Goal: Information Seeking & Learning: Learn about a topic

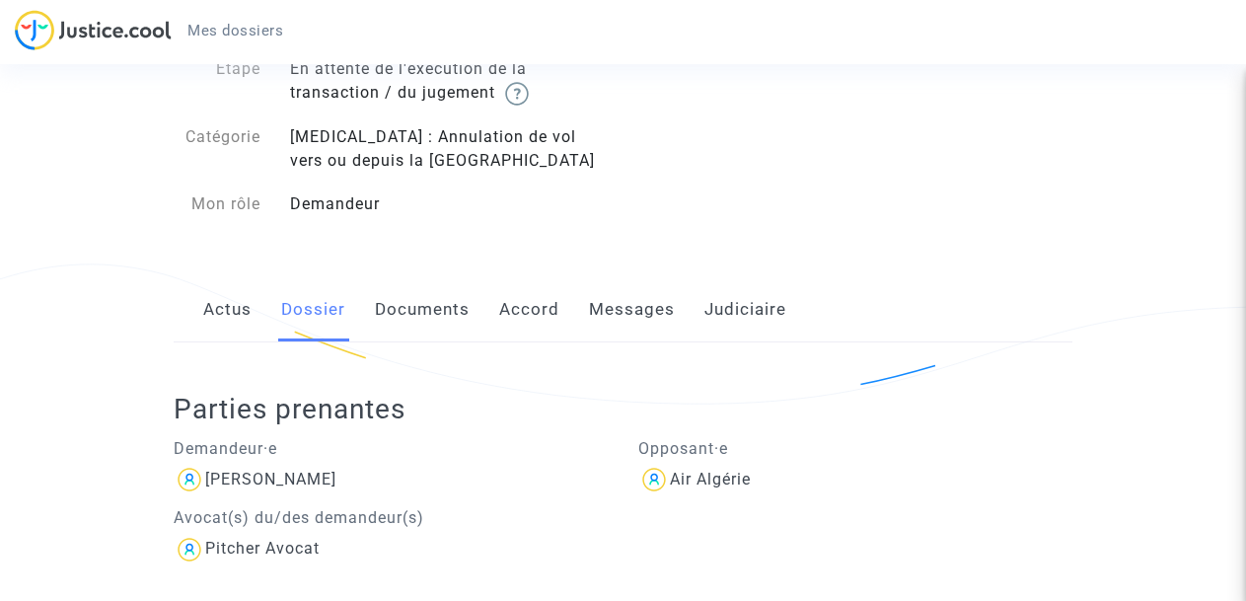
scroll to position [109, 0]
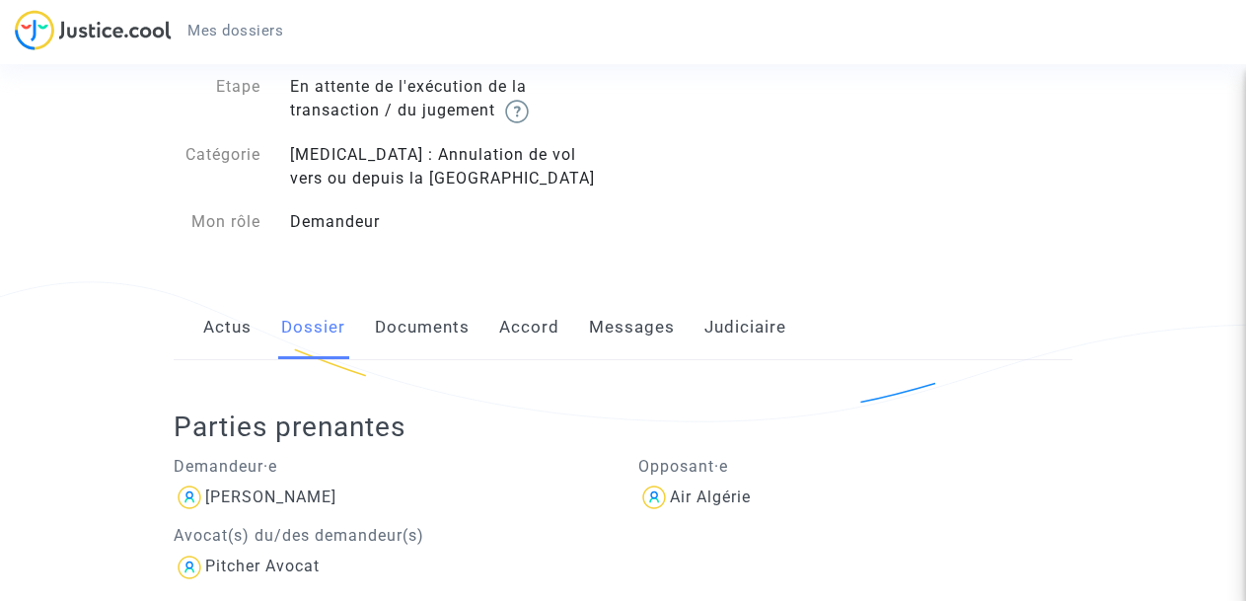
click at [453, 331] on link "Documents" at bounding box center [422, 327] width 95 height 65
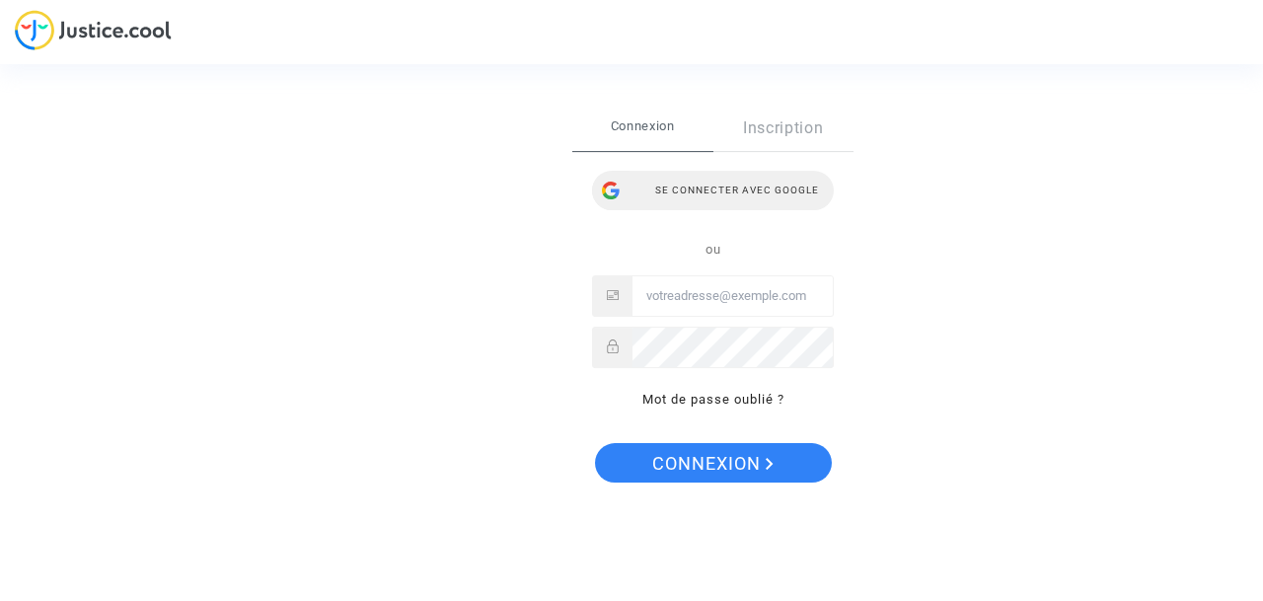
click at [785, 191] on div "Se connecter avec Google" at bounding box center [713, 190] width 242 height 39
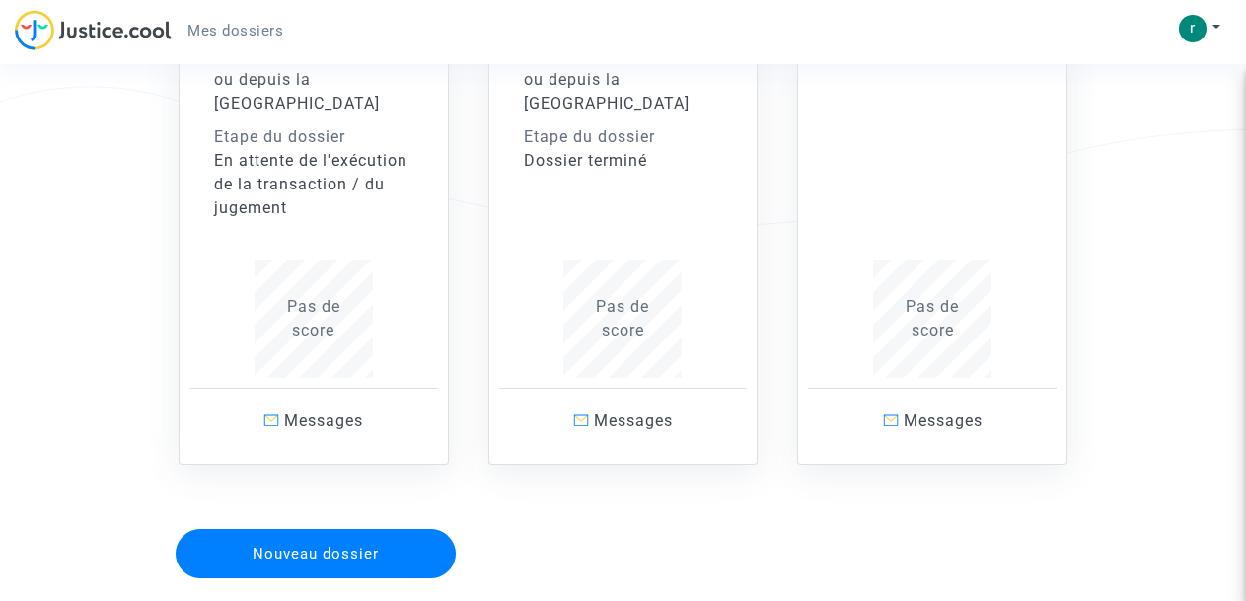
scroll to position [395, 0]
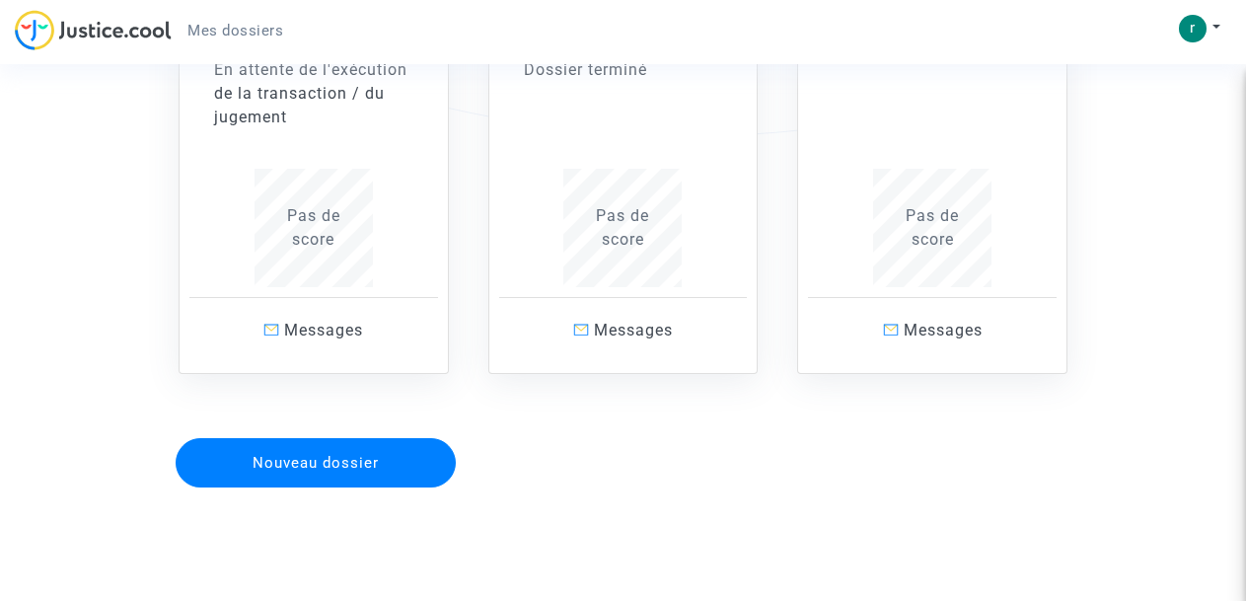
click at [265, 77] on div "En attente de l'exécution de la transaction / du jugement" at bounding box center [313, 93] width 199 height 71
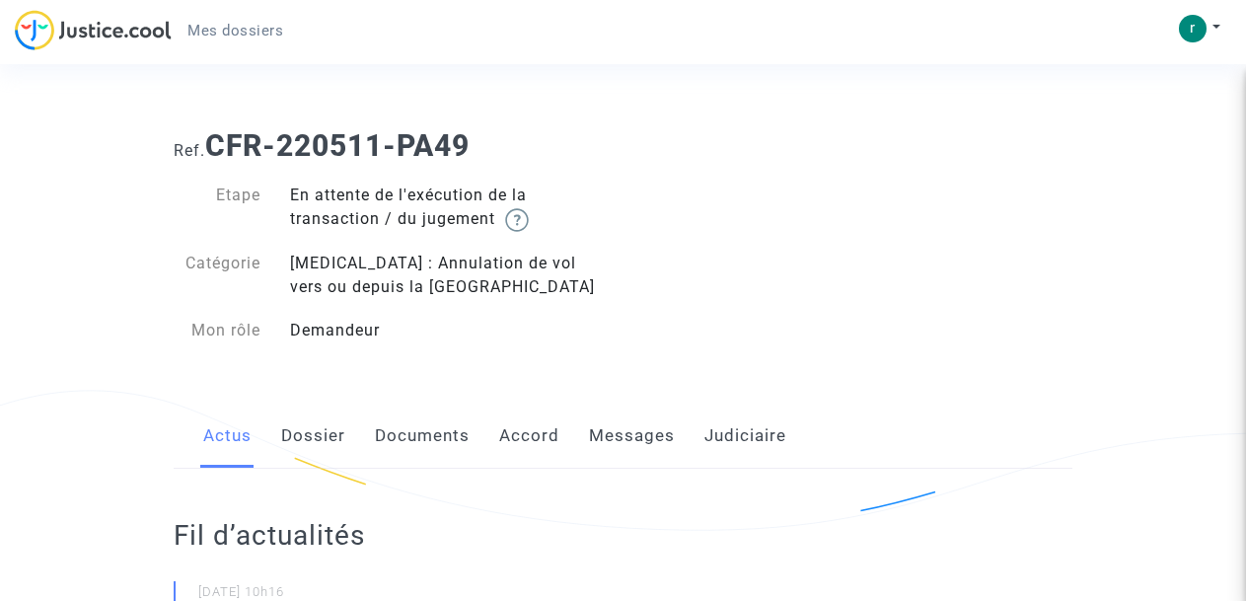
click at [451, 435] on link "Documents" at bounding box center [422, 435] width 95 height 65
click at [746, 438] on link "Judiciaire" at bounding box center [745, 435] width 82 height 65
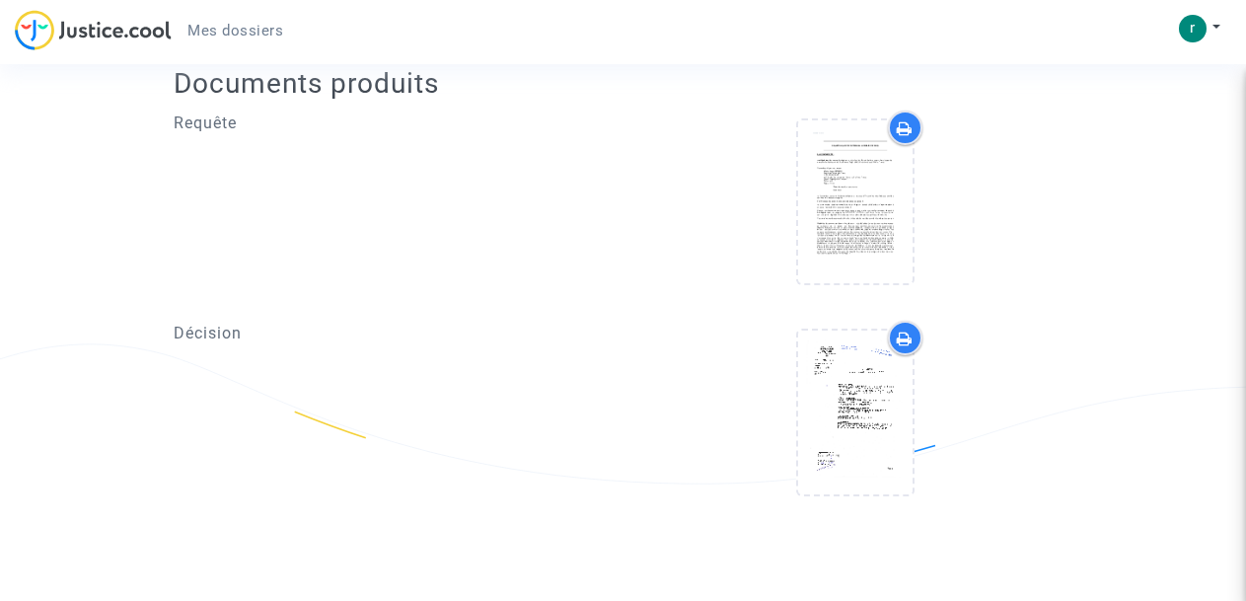
scroll to position [765, 0]
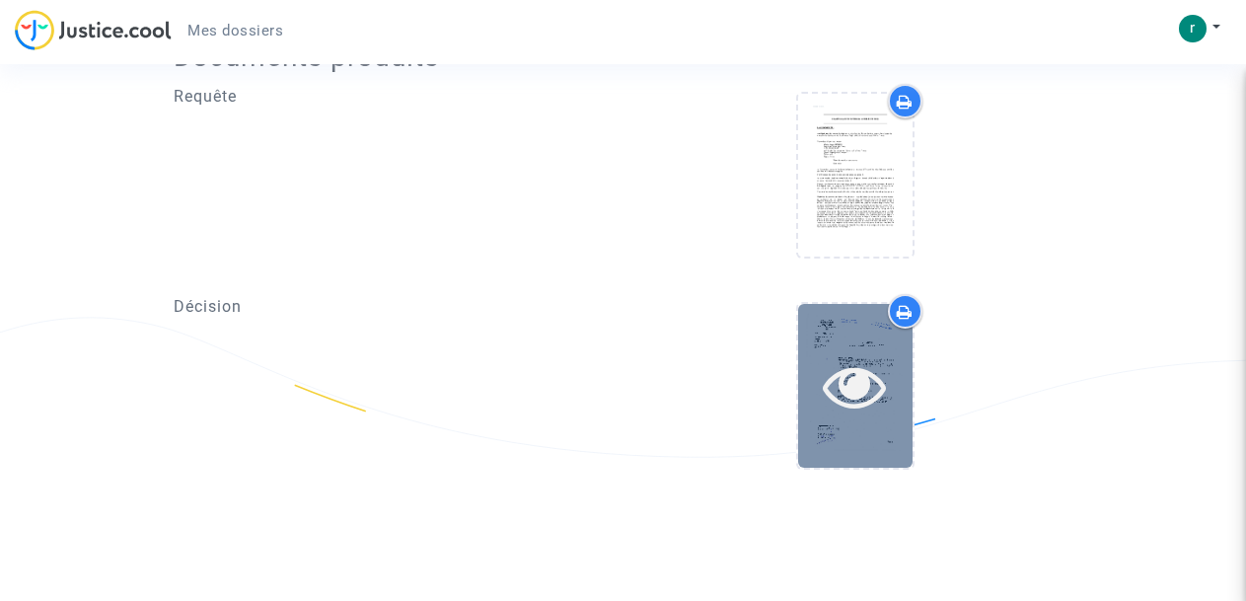
click at [827, 346] on div at bounding box center [855, 385] width 114 height 163
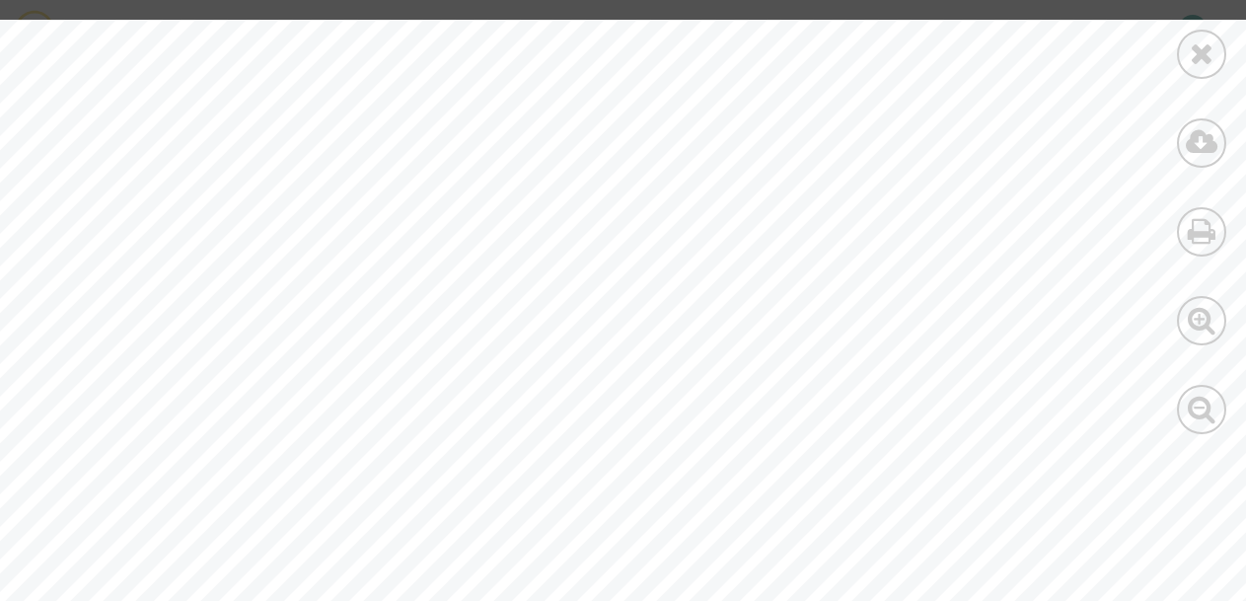
scroll to position [833, 0]
click at [1125, 431] on div at bounding box center [665, 53] width 1330 height 1882
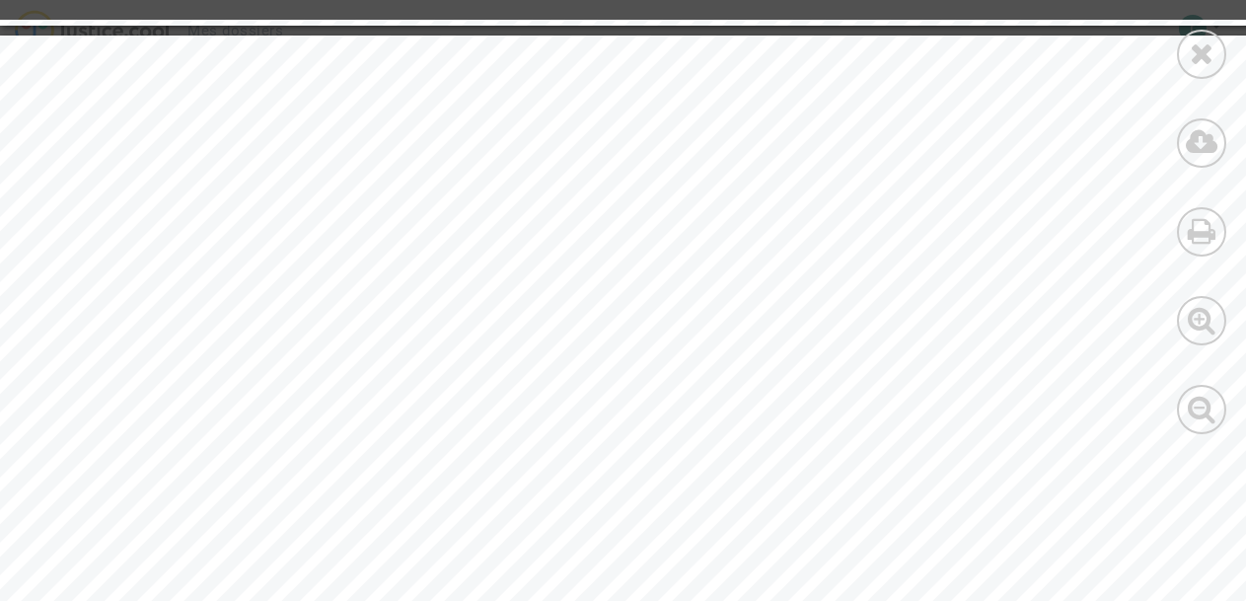
scroll to position [3748, 0]
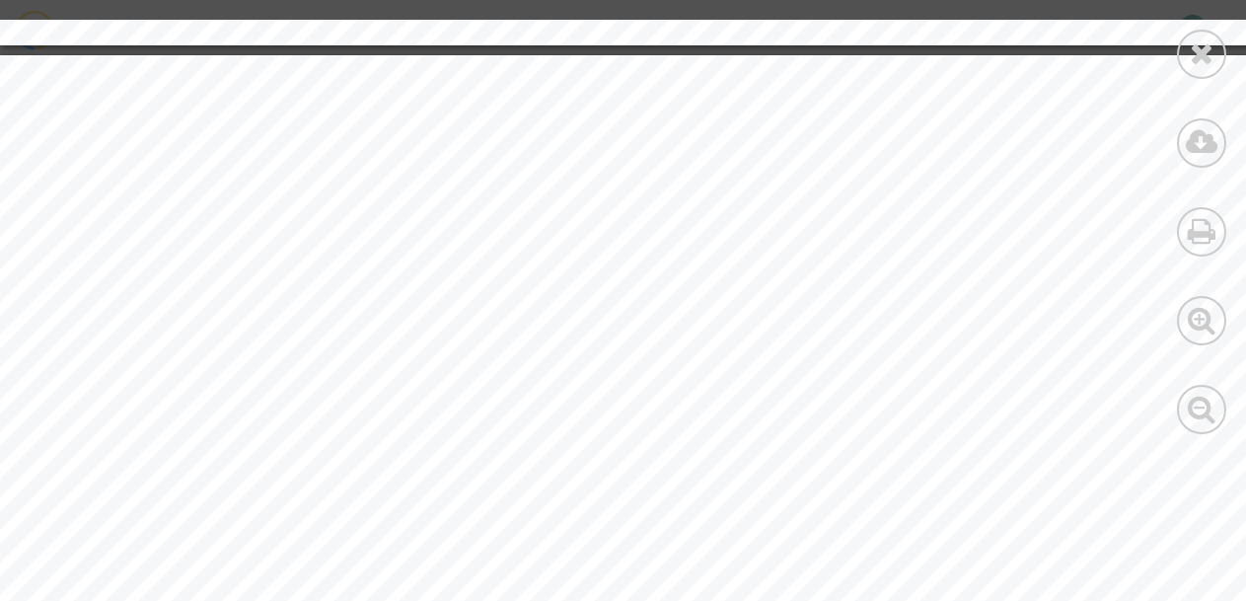
click at [1203, 56] on icon at bounding box center [1202, 53] width 25 height 30
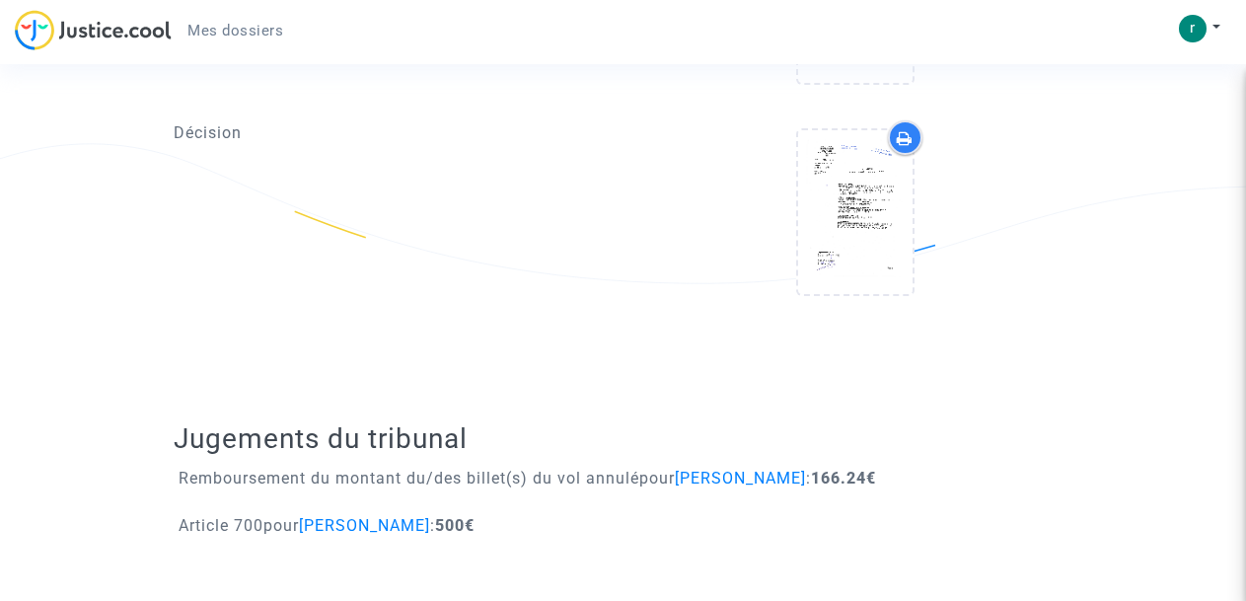
scroll to position [0, 0]
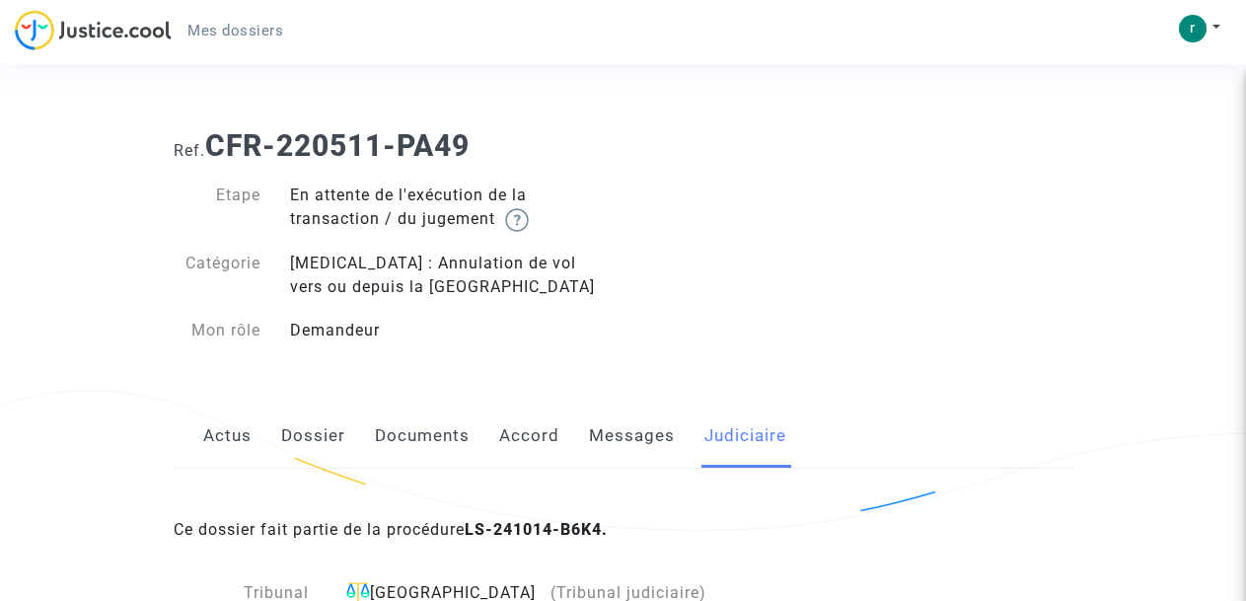
click at [413, 440] on link "Documents" at bounding box center [422, 435] width 95 height 65
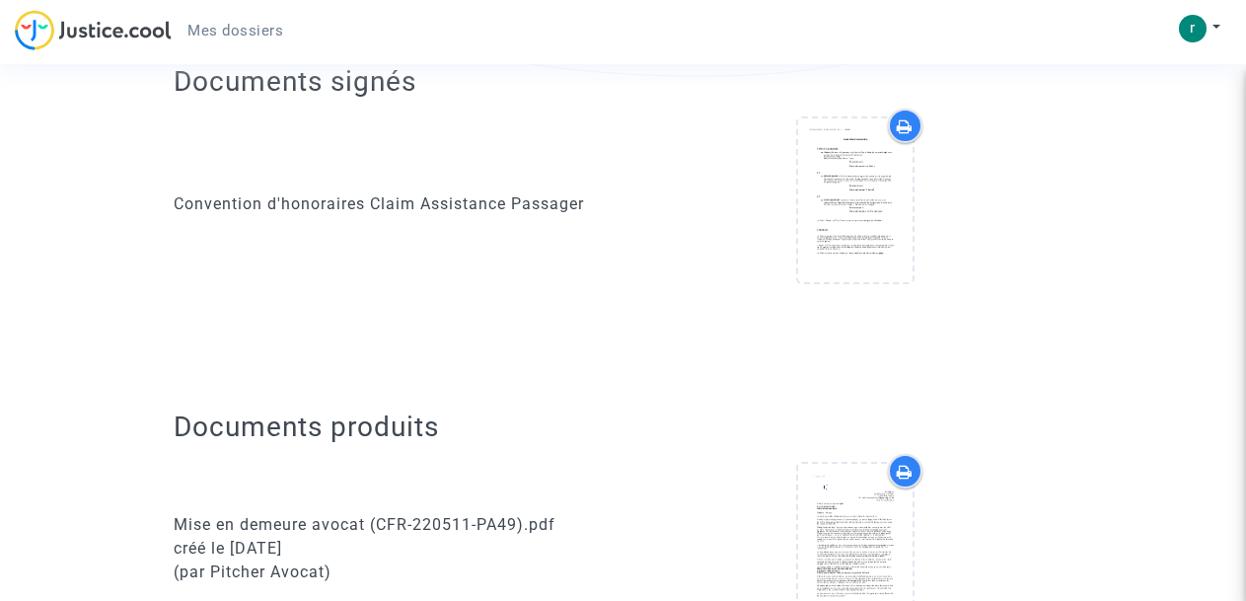
scroll to position [459, 0]
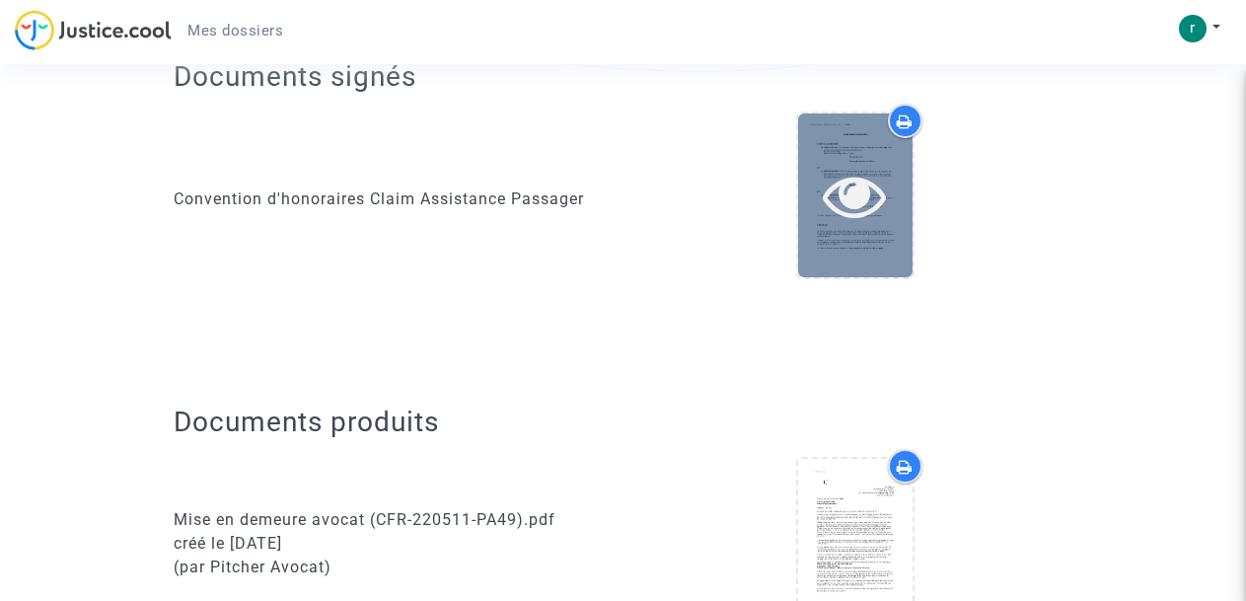
click at [851, 200] on icon at bounding box center [855, 195] width 64 height 63
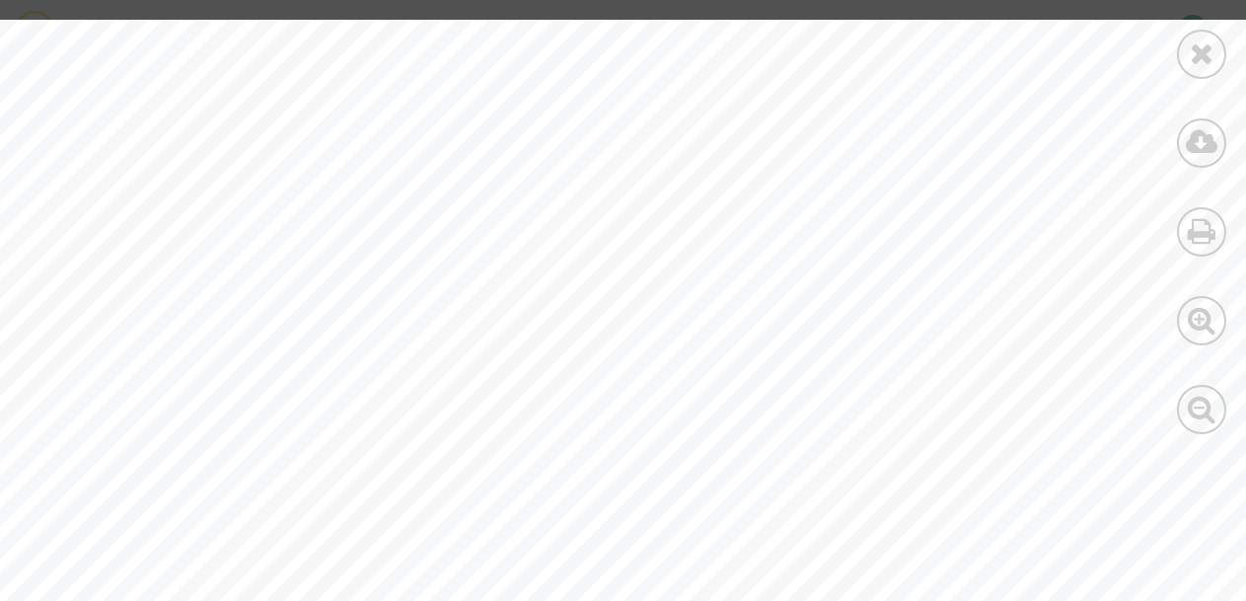
scroll to position [853, 0]
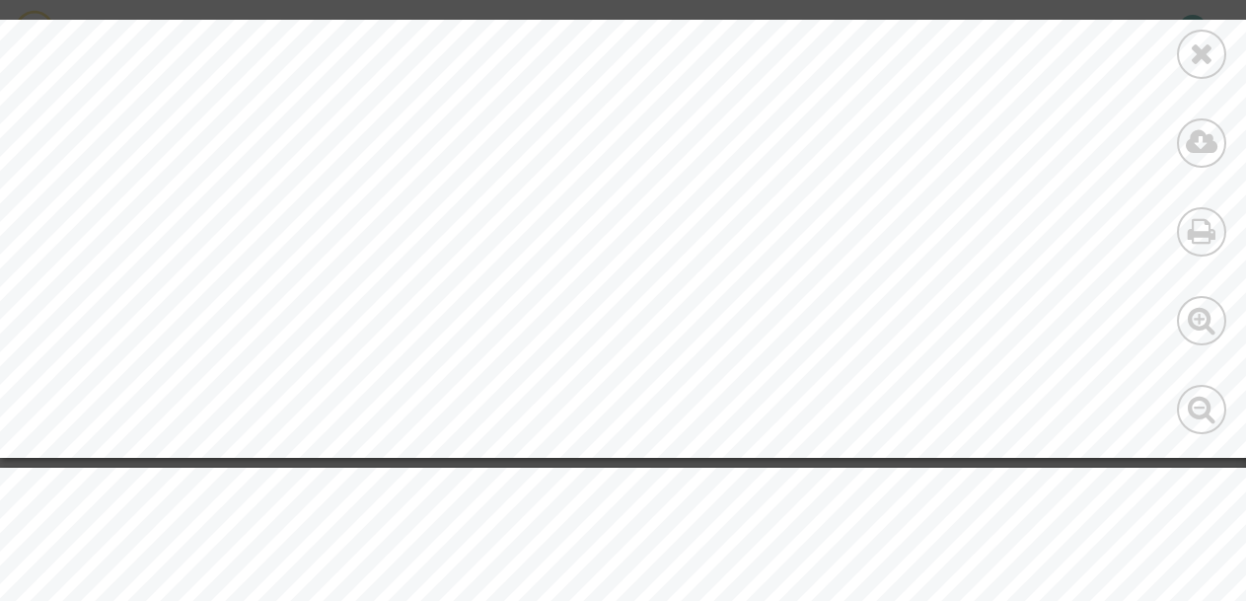
scroll to position [5327, 0]
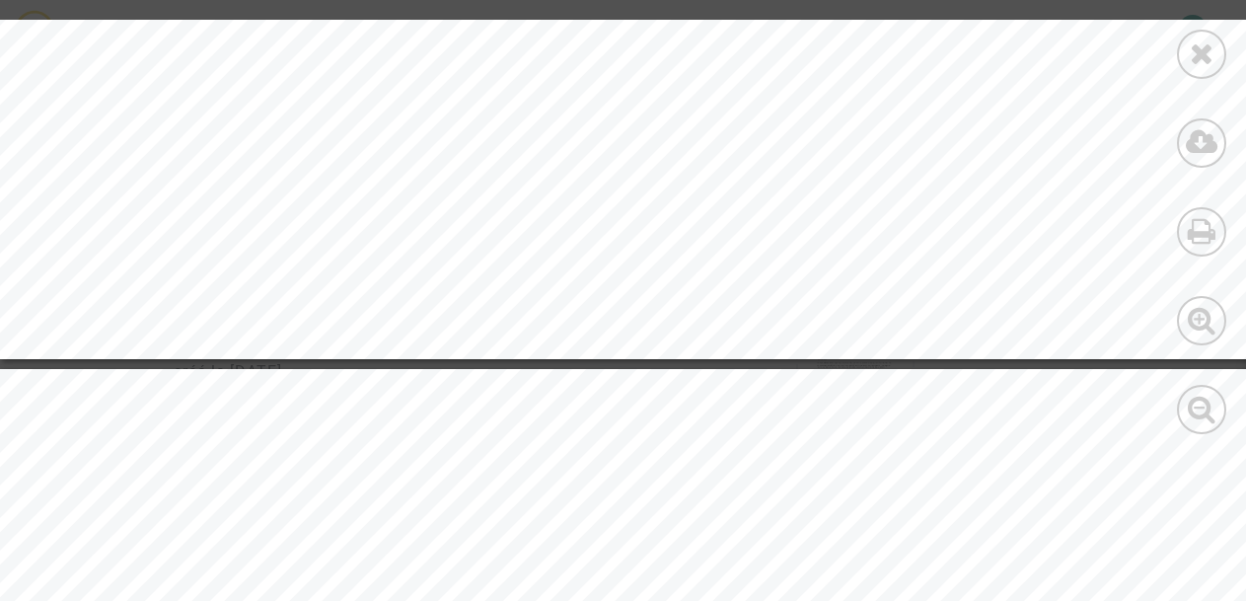
drag, startPoint x: 857, startPoint y: 261, endPoint x: 884, endPoint y: 54, distance: 208.9
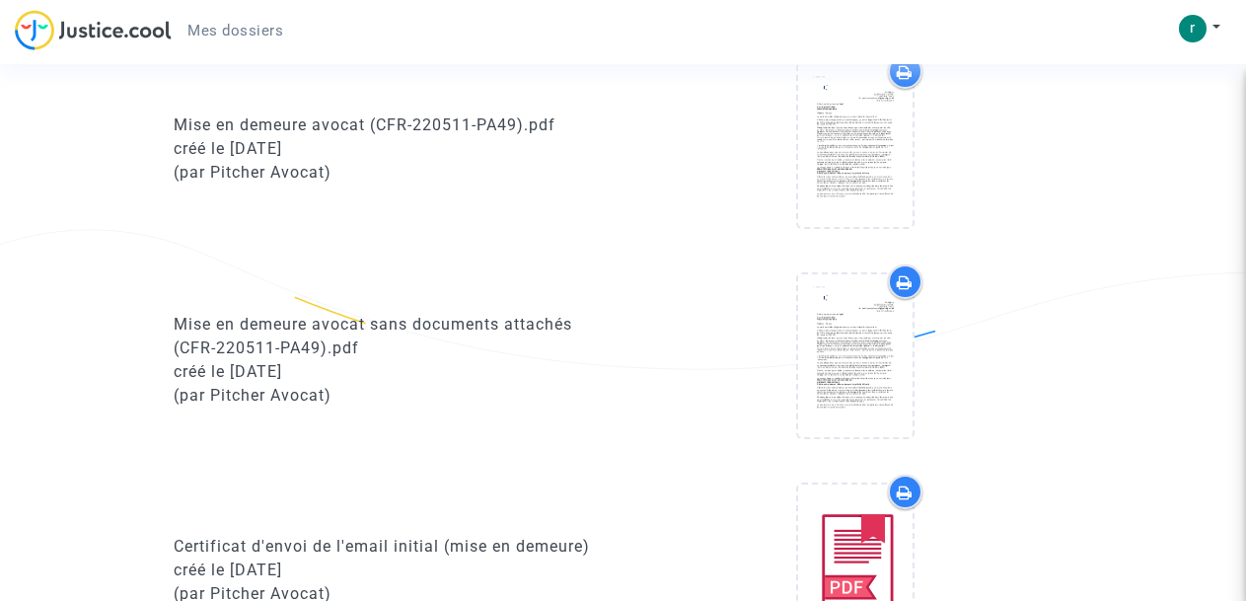
scroll to position [800, 0]
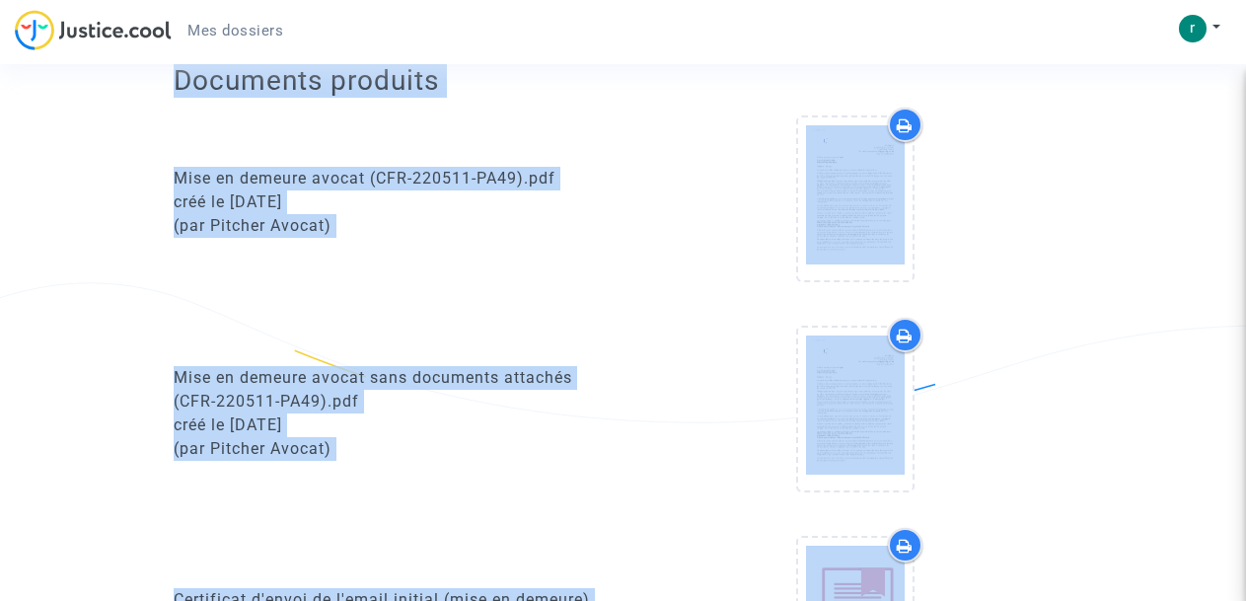
click at [958, 318] on div at bounding box center [855, 413] width 435 height 190
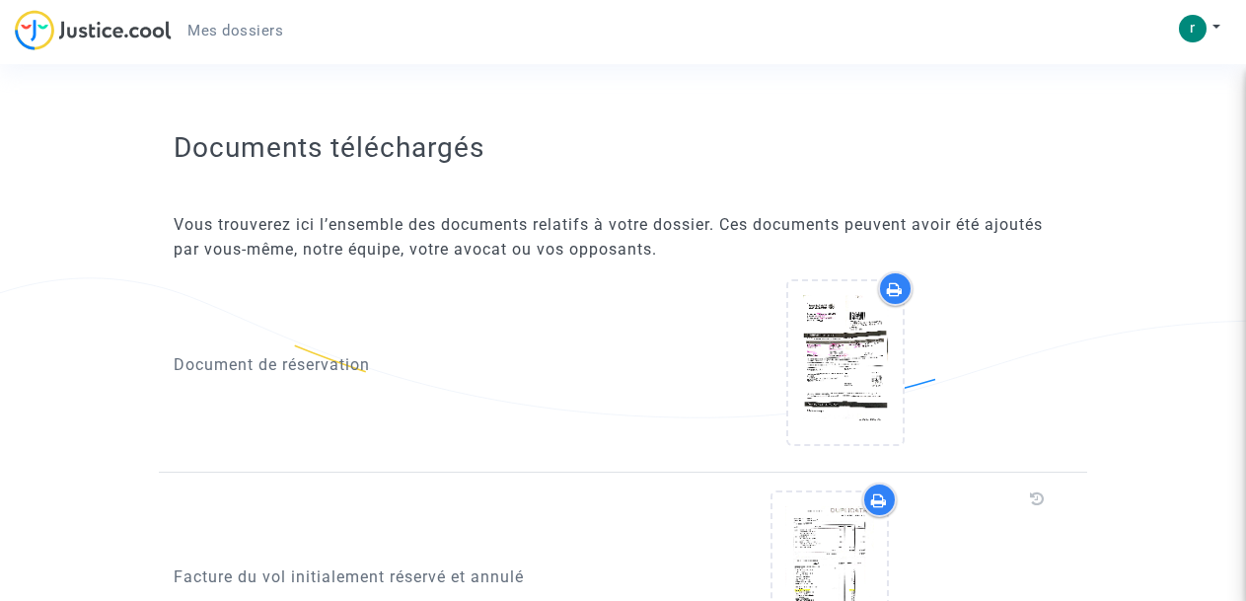
scroll to position [1503, 0]
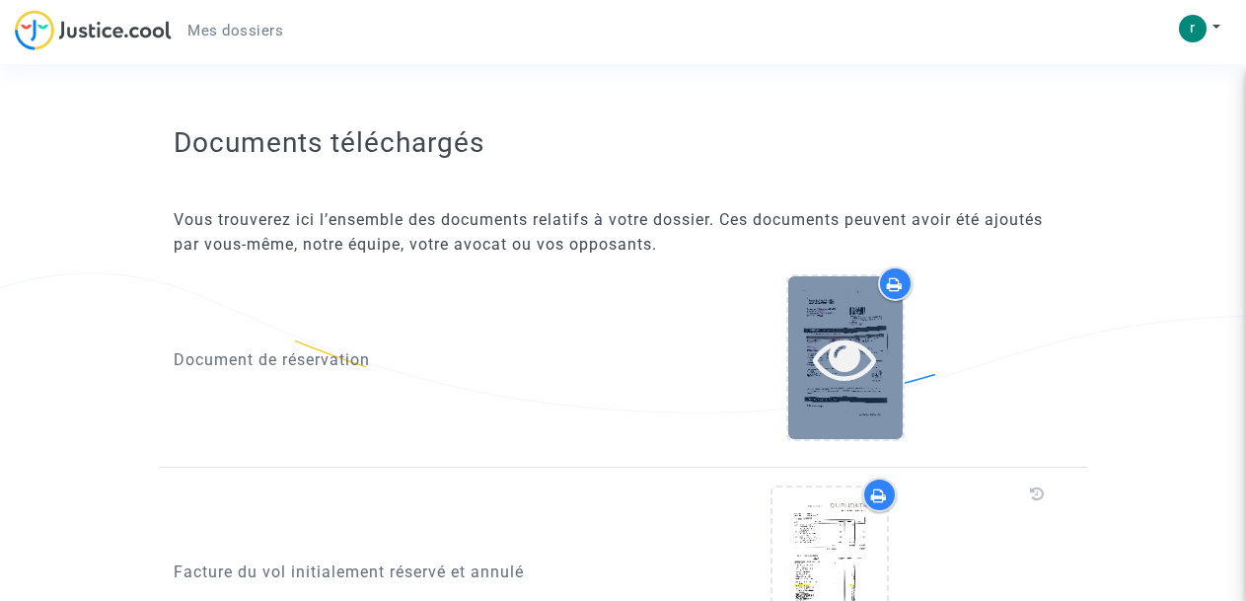
click at [849, 335] on icon at bounding box center [845, 358] width 64 height 63
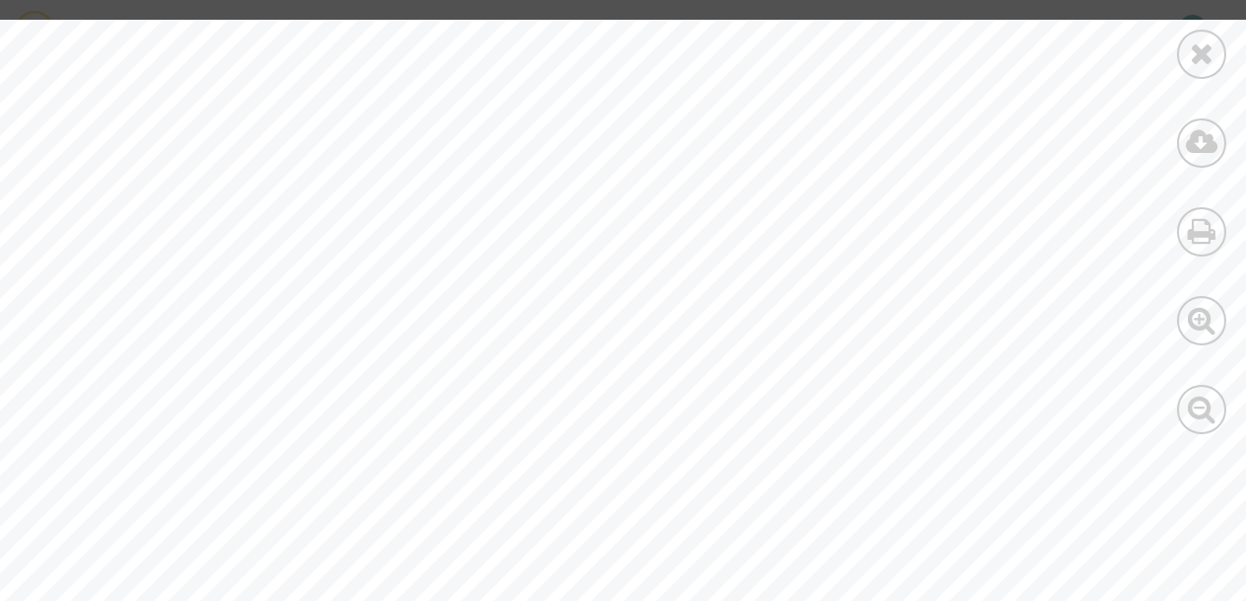
scroll to position [2203, 0]
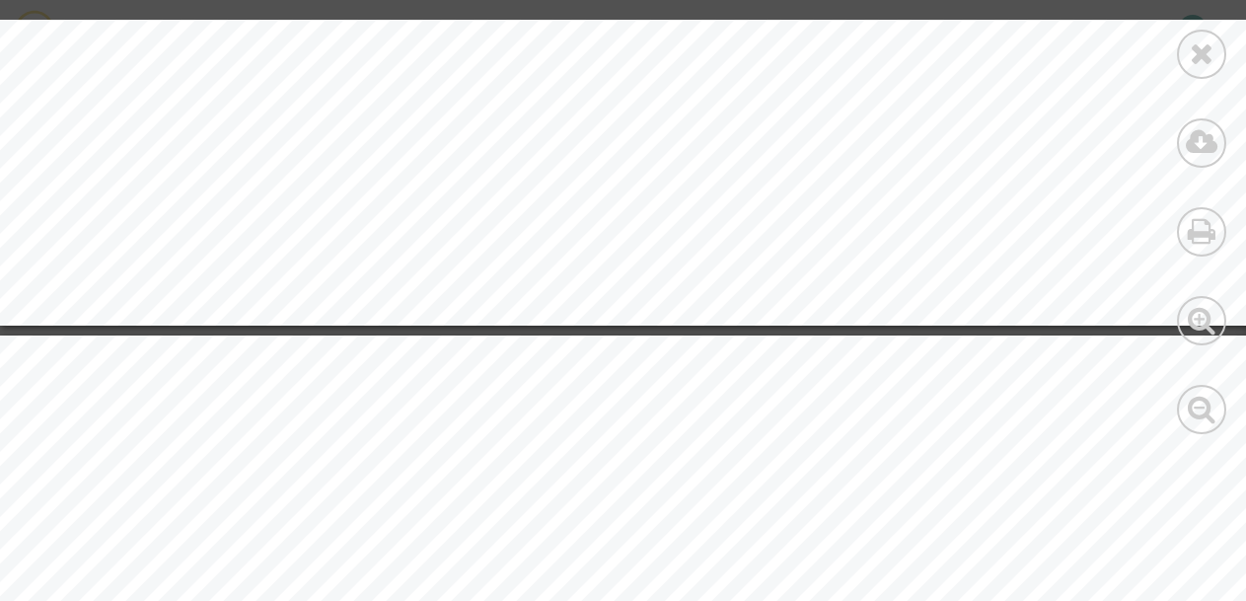
scroll to position [1035, 0]
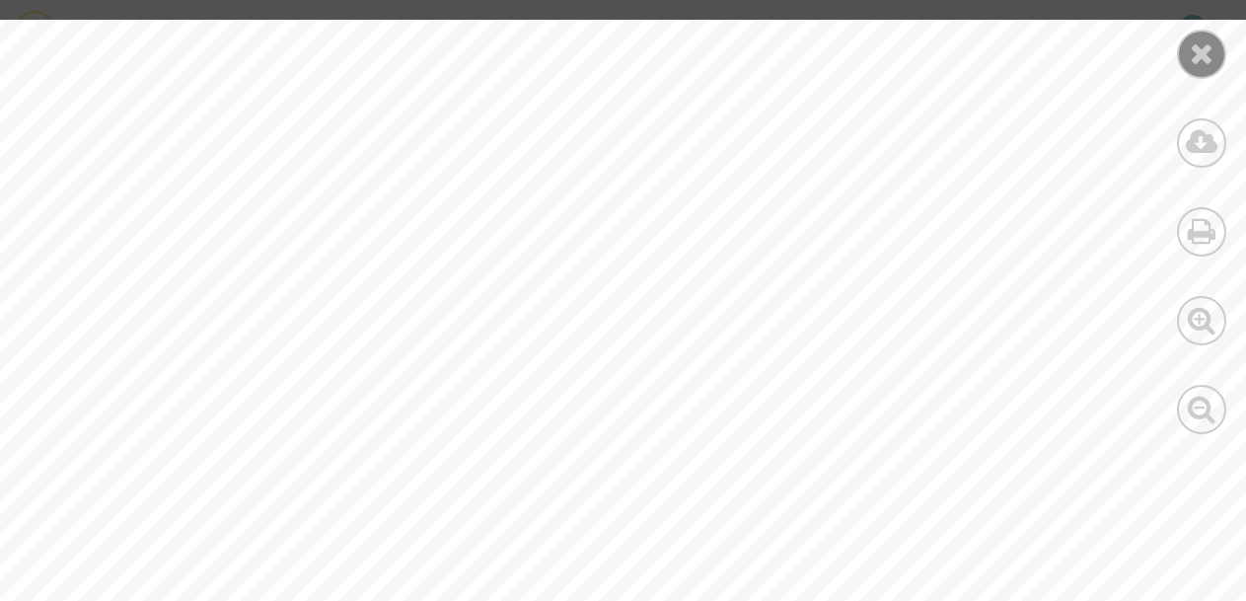
click at [1201, 54] on icon at bounding box center [1202, 53] width 25 height 30
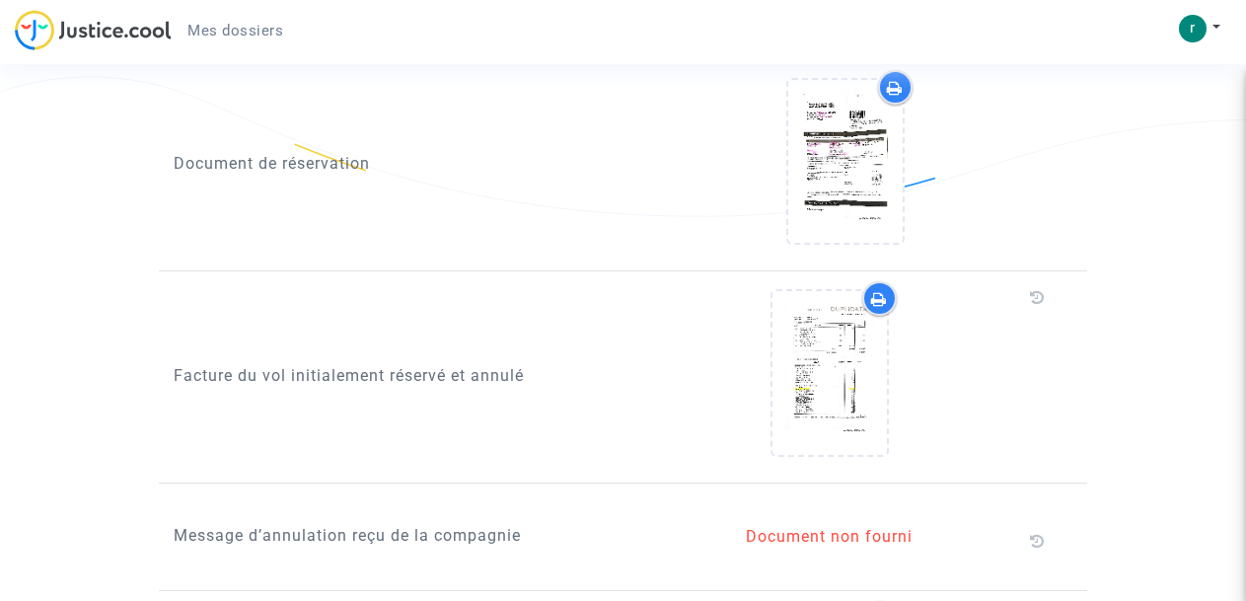
scroll to position [1668, 0]
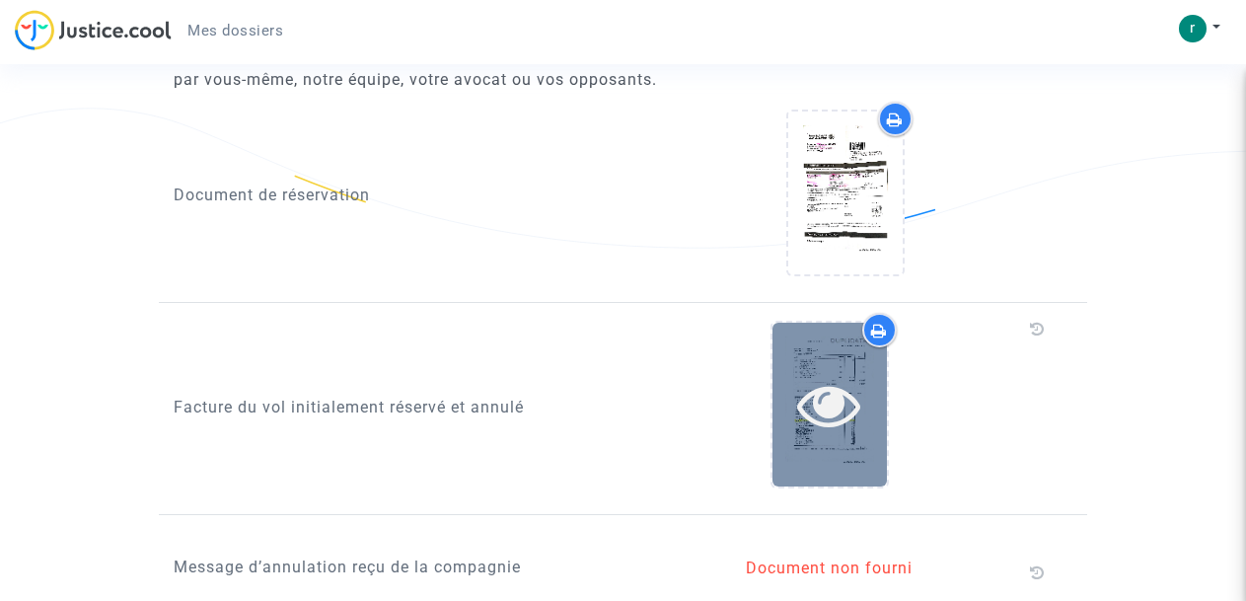
click at [830, 379] on icon at bounding box center [829, 404] width 64 height 63
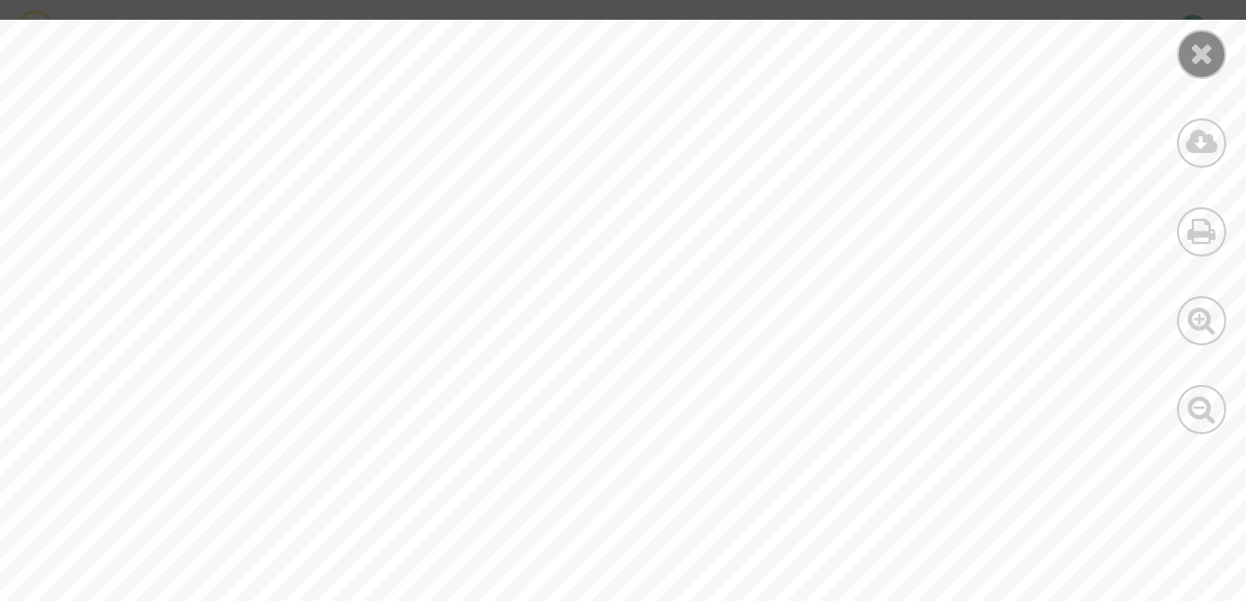
click at [1206, 59] on icon at bounding box center [1202, 53] width 25 height 30
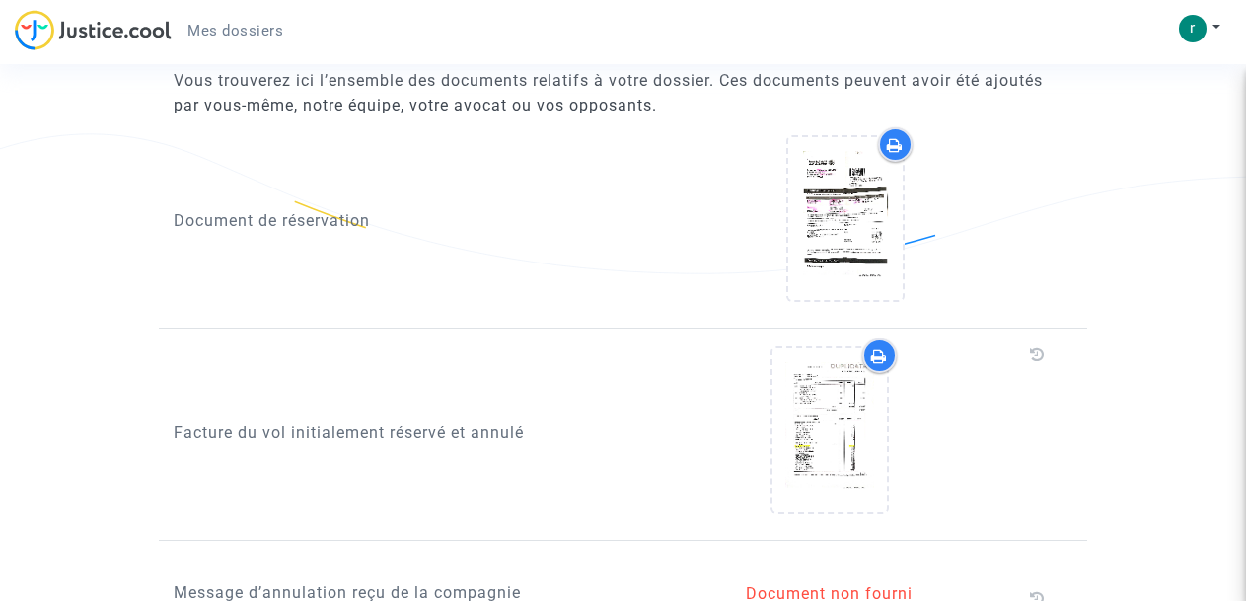
scroll to position [1622, 0]
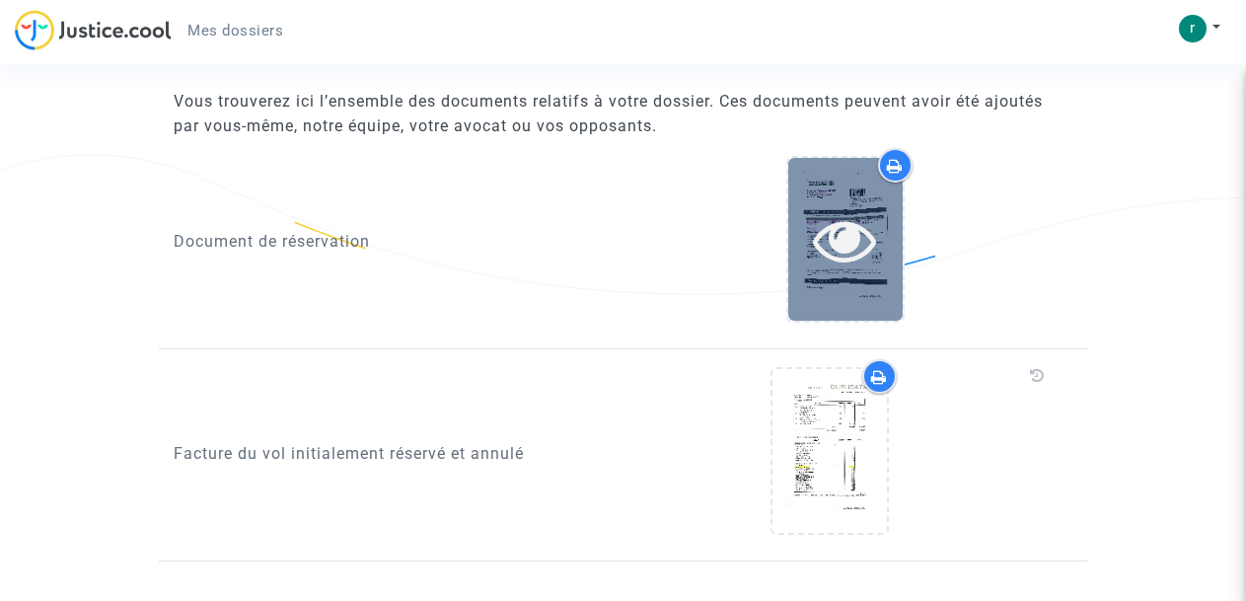
click at [851, 253] on icon at bounding box center [845, 239] width 64 height 63
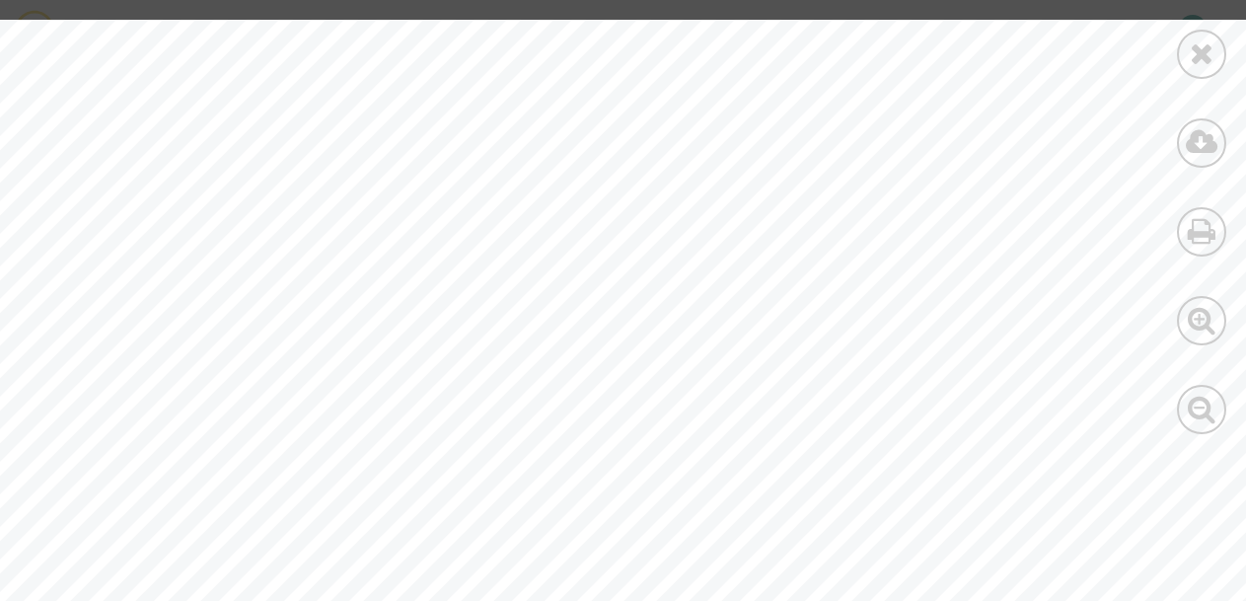
scroll to position [1674, 0]
click at [1207, 142] on icon at bounding box center [1202, 142] width 33 height 30
click at [1197, 325] on icon at bounding box center [1202, 320] width 29 height 30
drag, startPoint x: 1161, startPoint y: 405, endPoint x: 973, endPoint y: 344, distance: 198.1
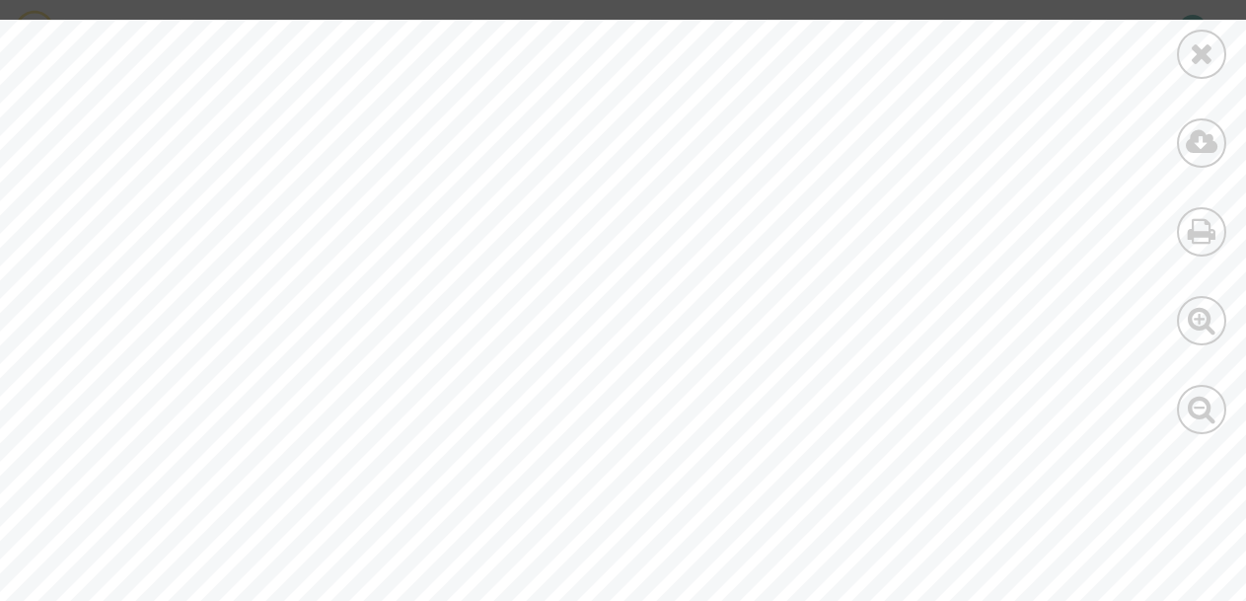
drag, startPoint x: 909, startPoint y: 395, endPoint x: 773, endPoint y: 81, distance: 341.9
drag, startPoint x: 973, startPoint y: 355, endPoint x: 684, endPoint y: 146, distance: 356.7
drag, startPoint x: 802, startPoint y: 379, endPoint x: 675, endPoint y: 65, distance: 338.5
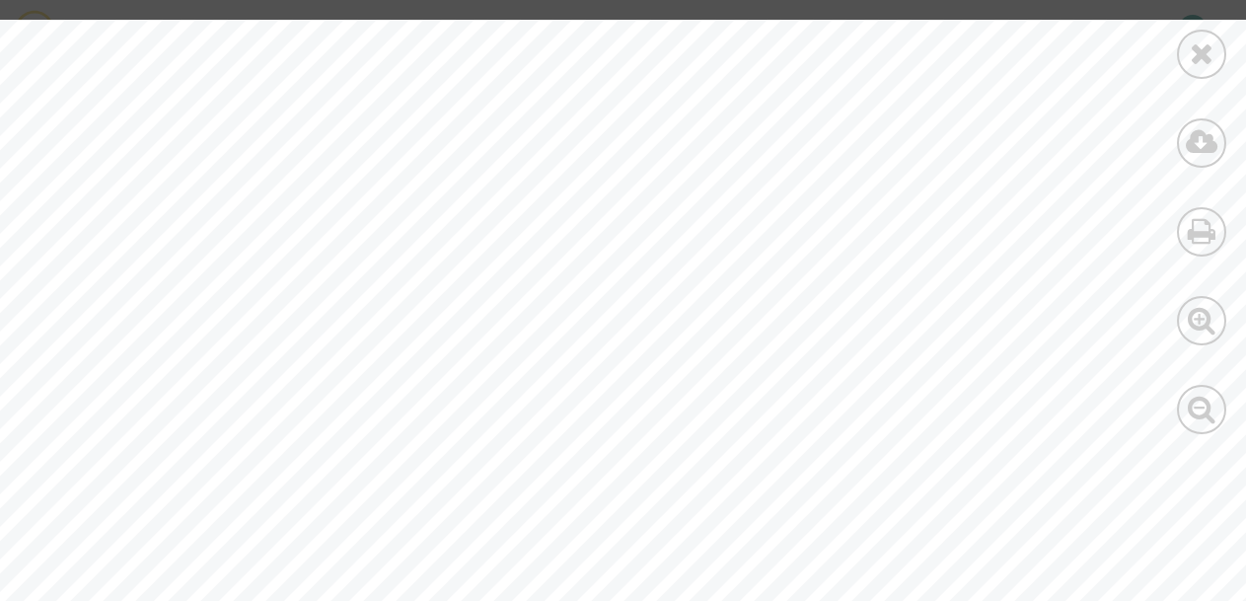
drag, startPoint x: 826, startPoint y: 456, endPoint x: 669, endPoint y: 268, distance: 244.4
click at [1199, 50] on icon at bounding box center [1202, 53] width 25 height 30
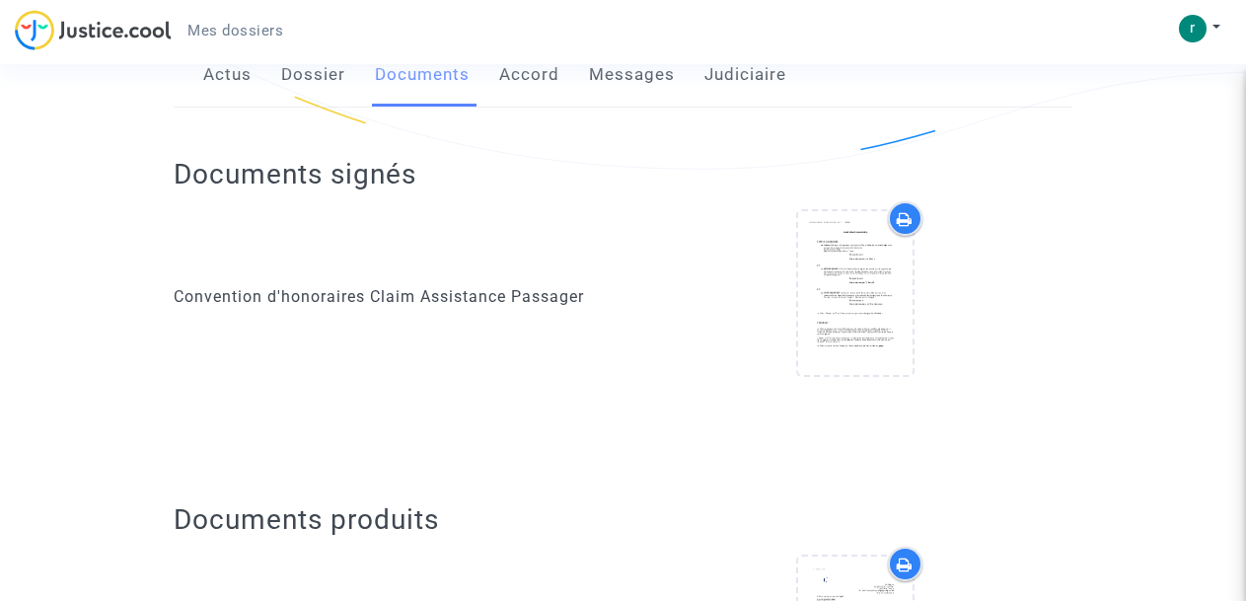
scroll to position [17, 0]
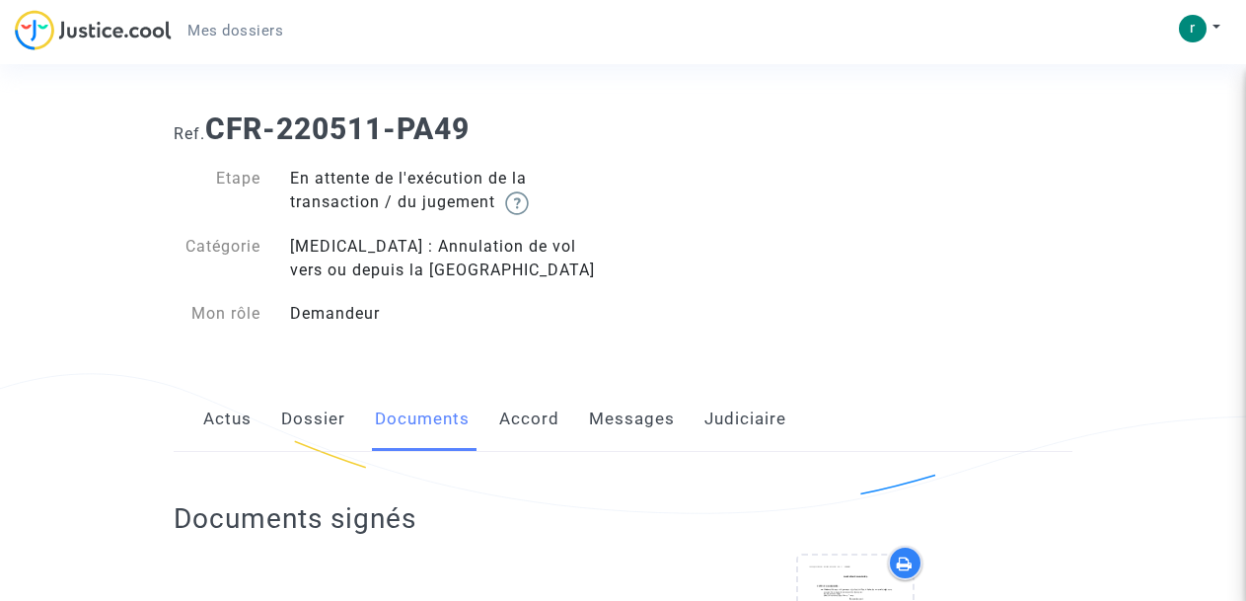
click at [318, 418] on link "Dossier" at bounding box center [313, 419] width 64 height 65
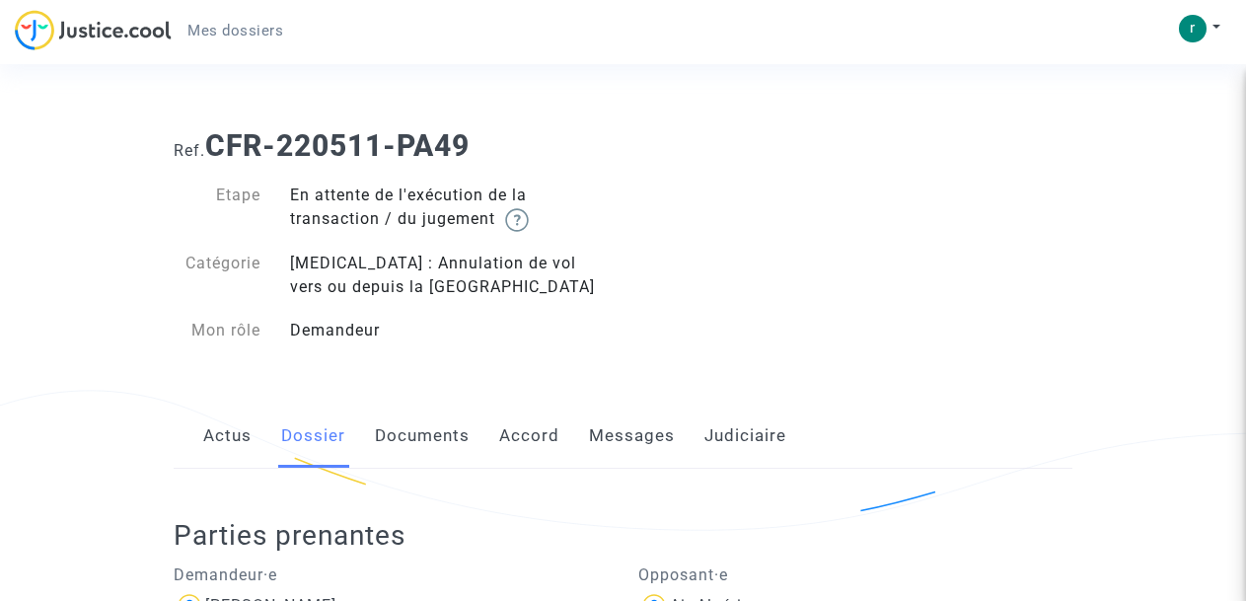
click at [224, 431] on link "Actus" at bounding box center [227, 435] width 48 height 65
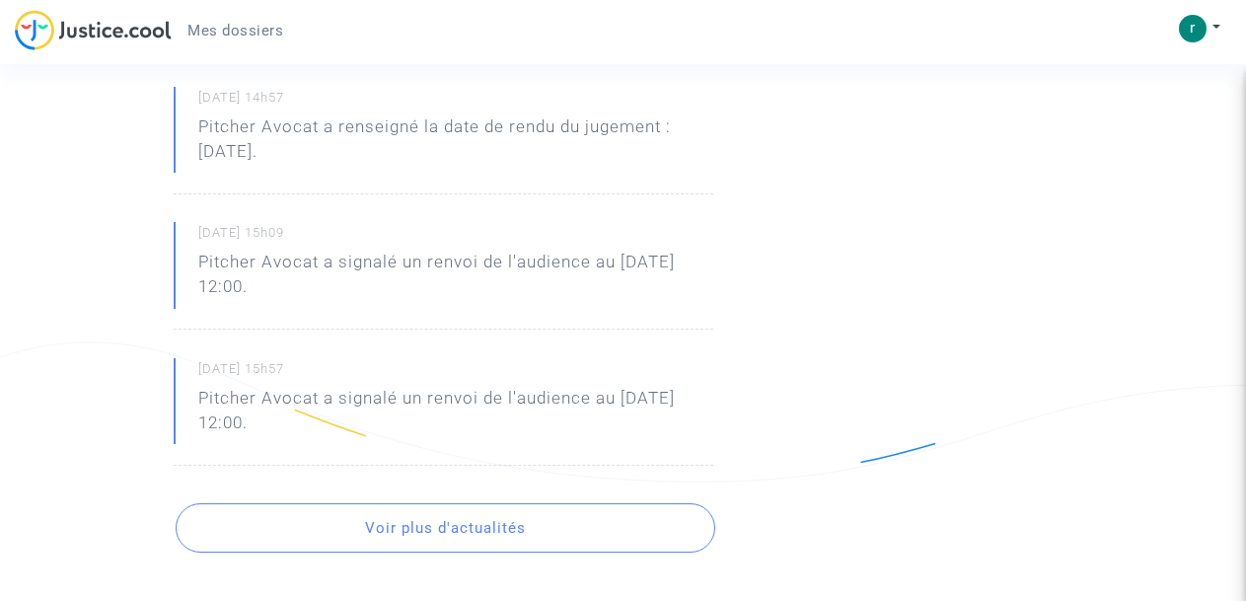
scroll to position [747, 0]
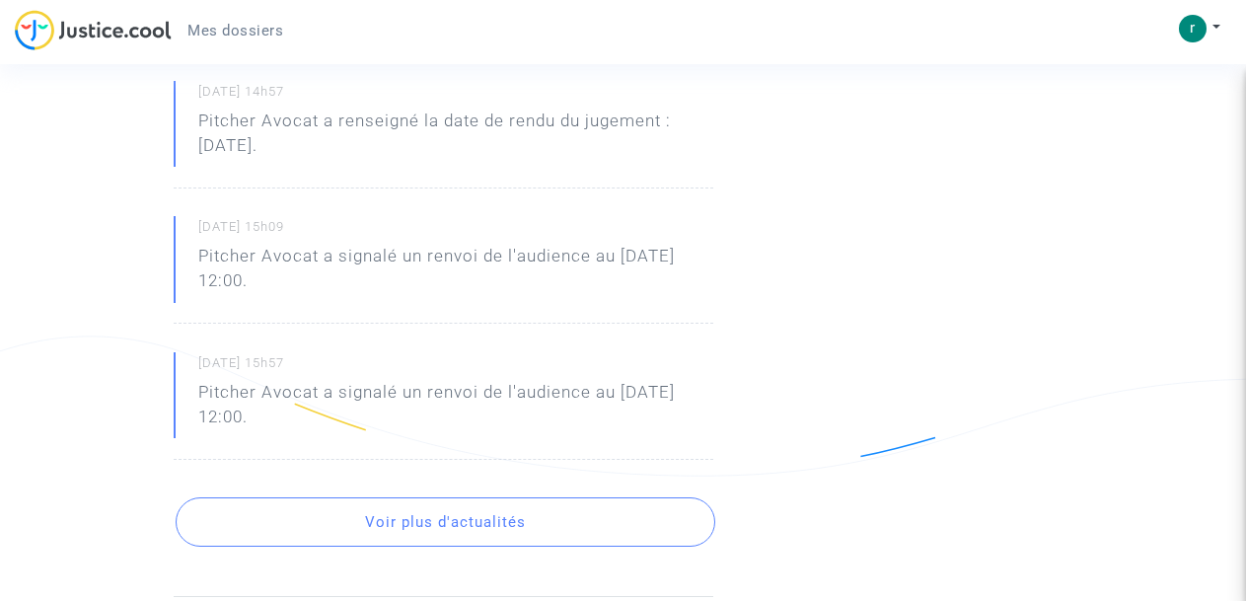
click at [506, 529] on button "Voir plus d'actualités" at bounding box center [446, 521] width 540 height 49
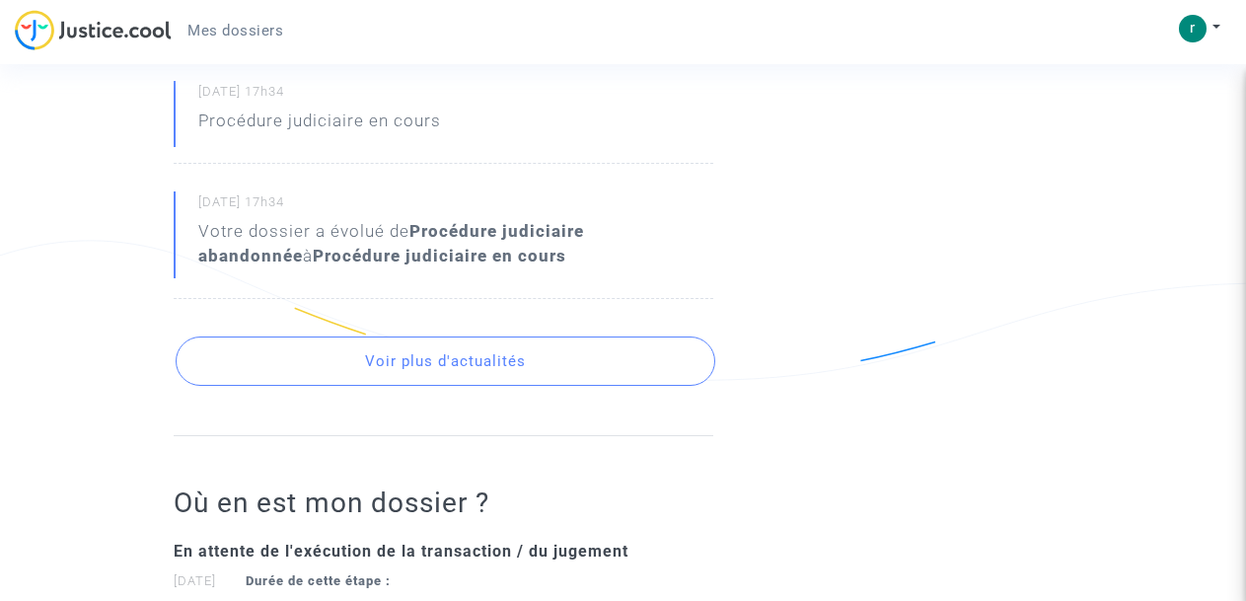
scroll to position [1520, 0]
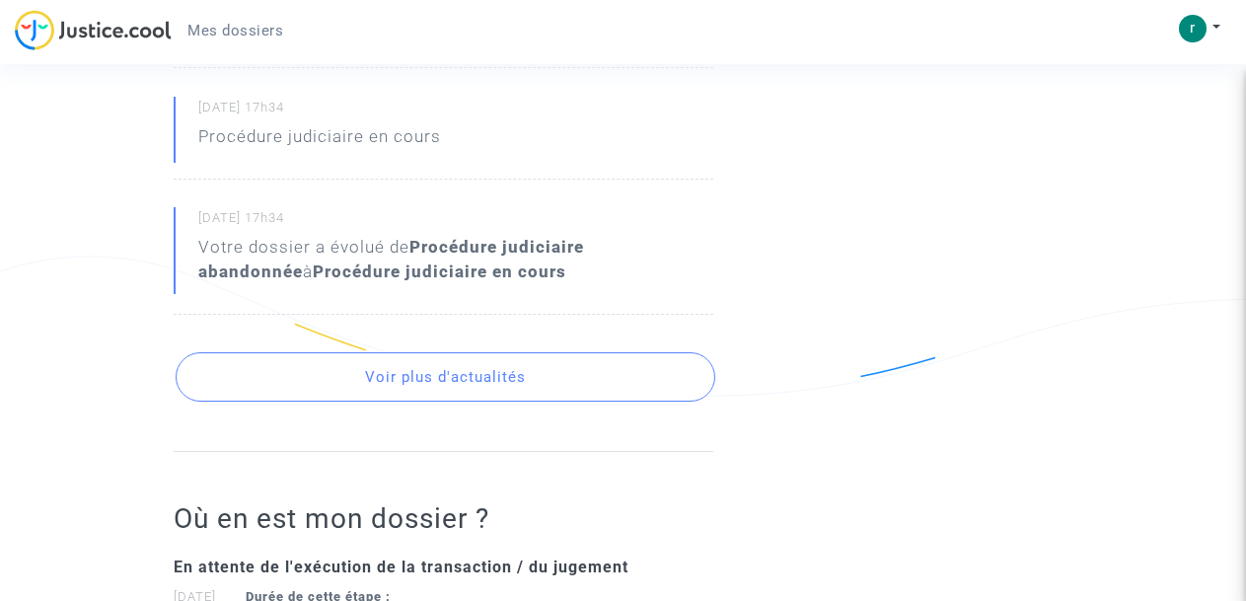
click at [626, 365] on button "Voir plus d'actualités" at bounding box center [446, 376] width 540 height 49
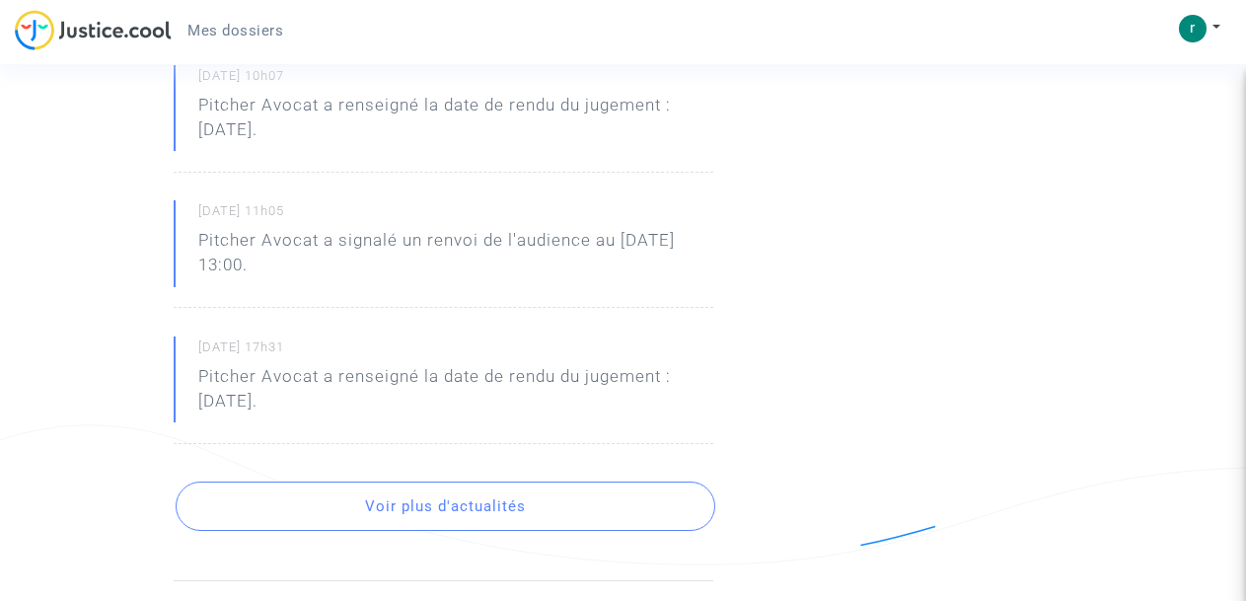
scroll to position [2426, 0]
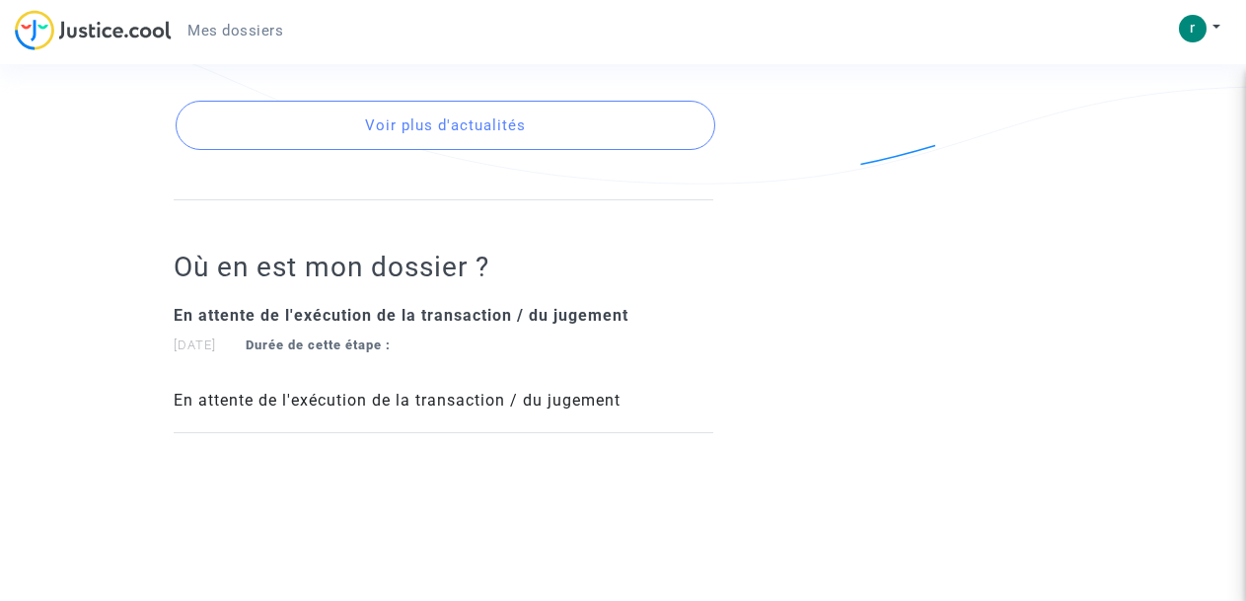
click at [514, 101] on button "Voir plus d'actualités" at bounding box center [446, 125] width 540 height 49
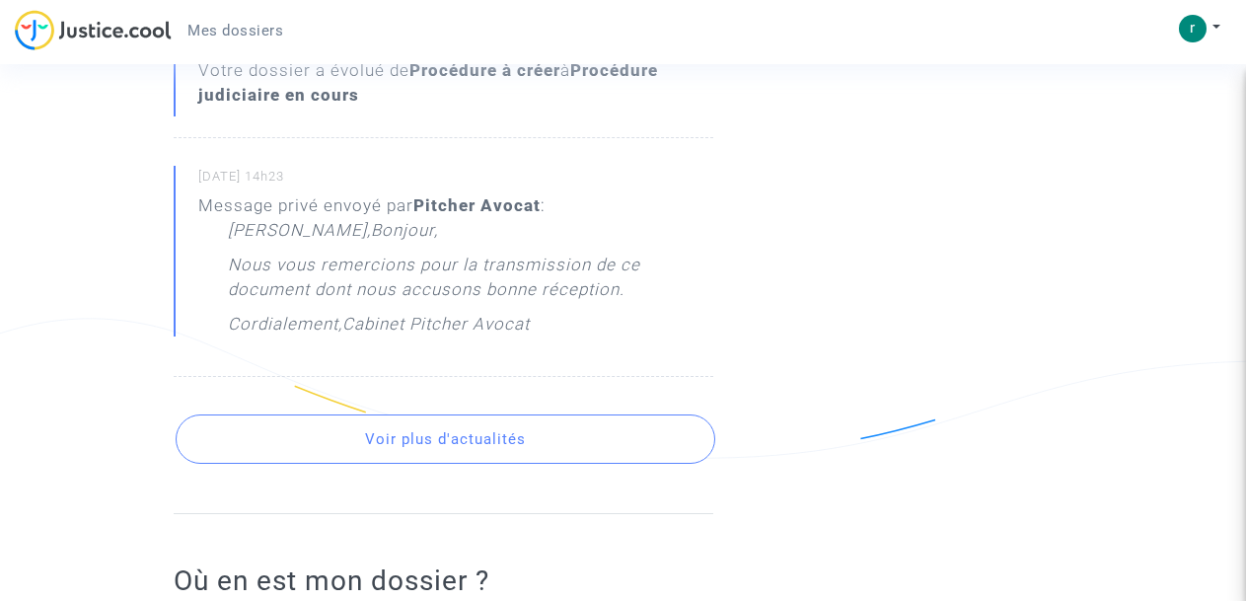
scroll to position [2851, 0]
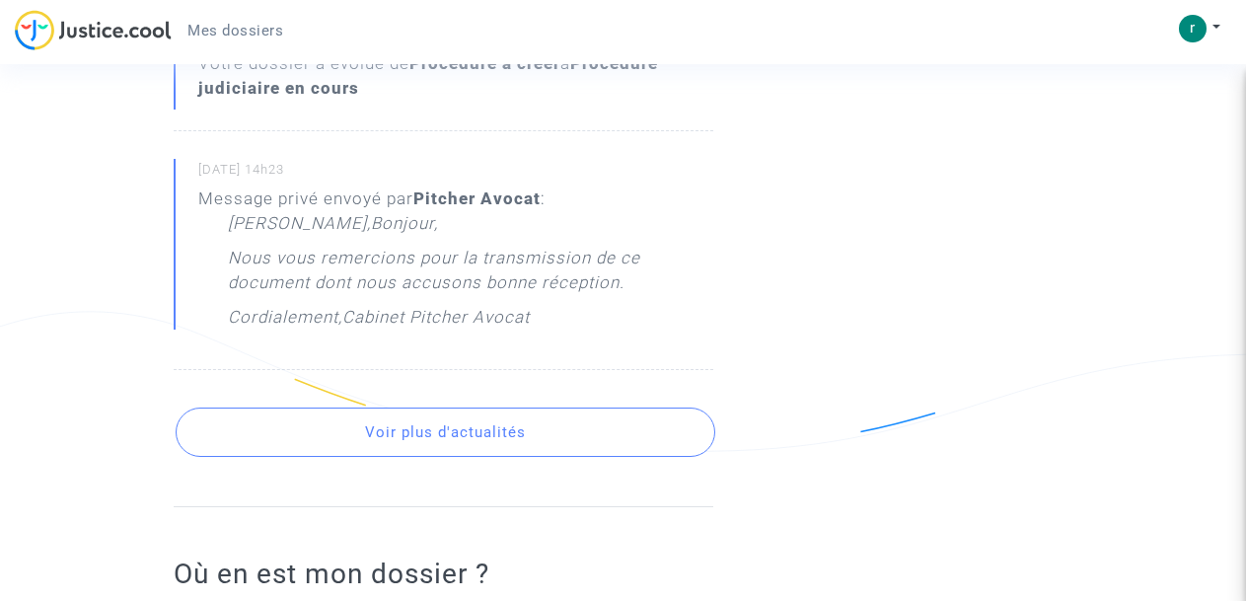
click at [394, 407] on button "Voir plus d'actualités" at bounding box center [446, 431] width 540 height 49
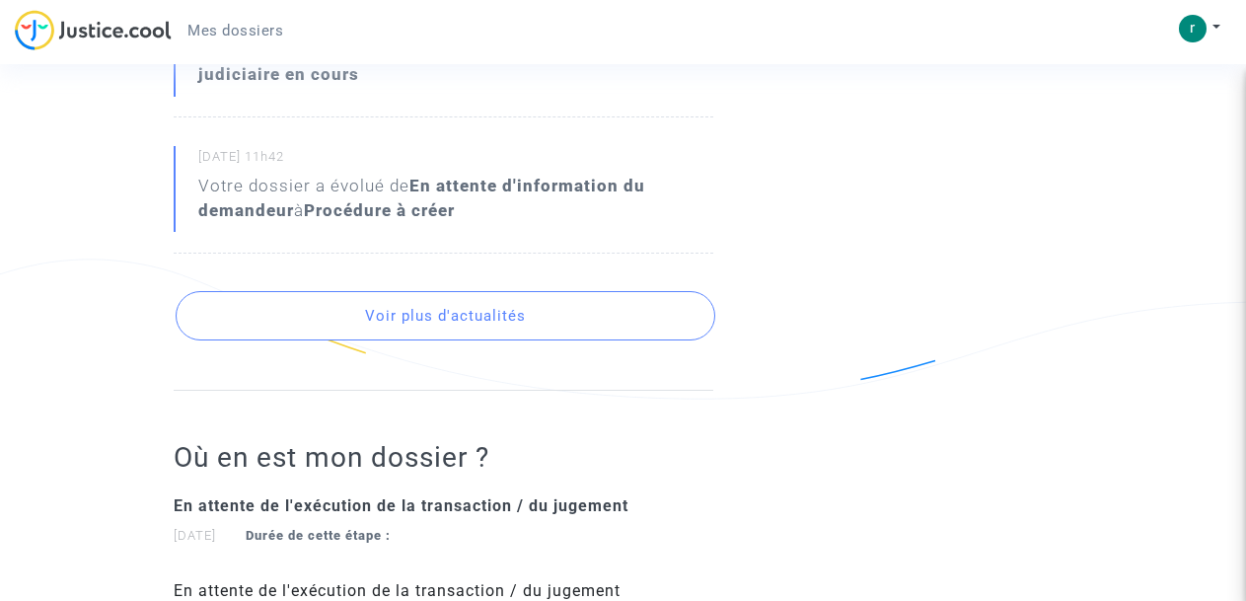
scroll to position [3581, 0]
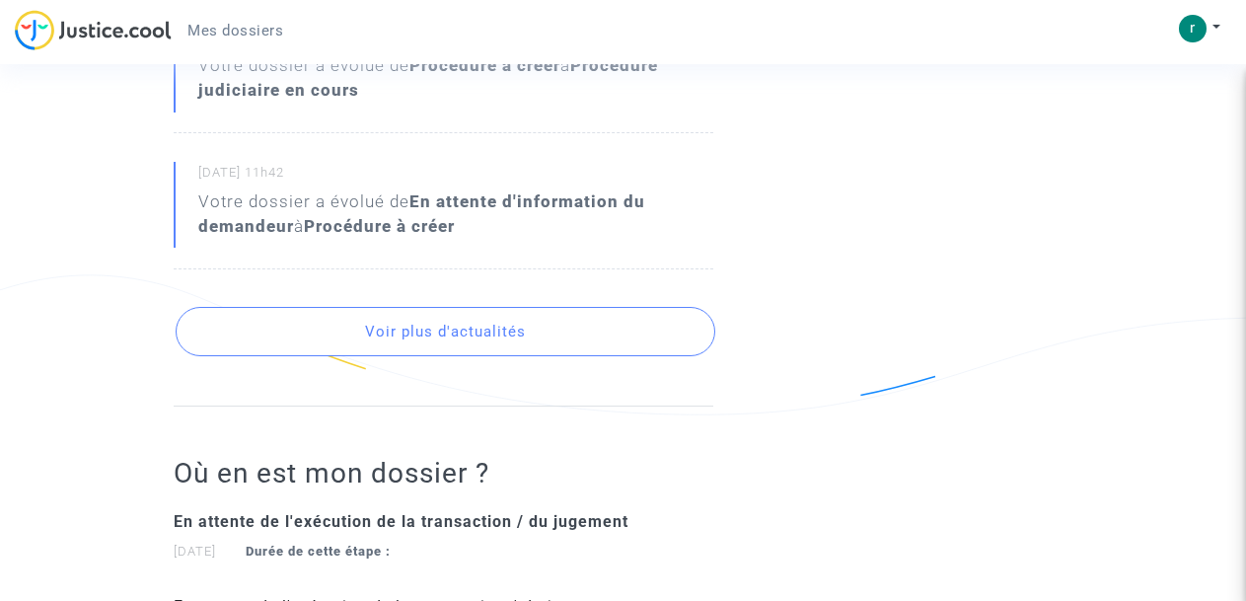
click at [564, 309] on button "Voir plus d'actualités" at bounding box center [446, 331] width 540 height 49
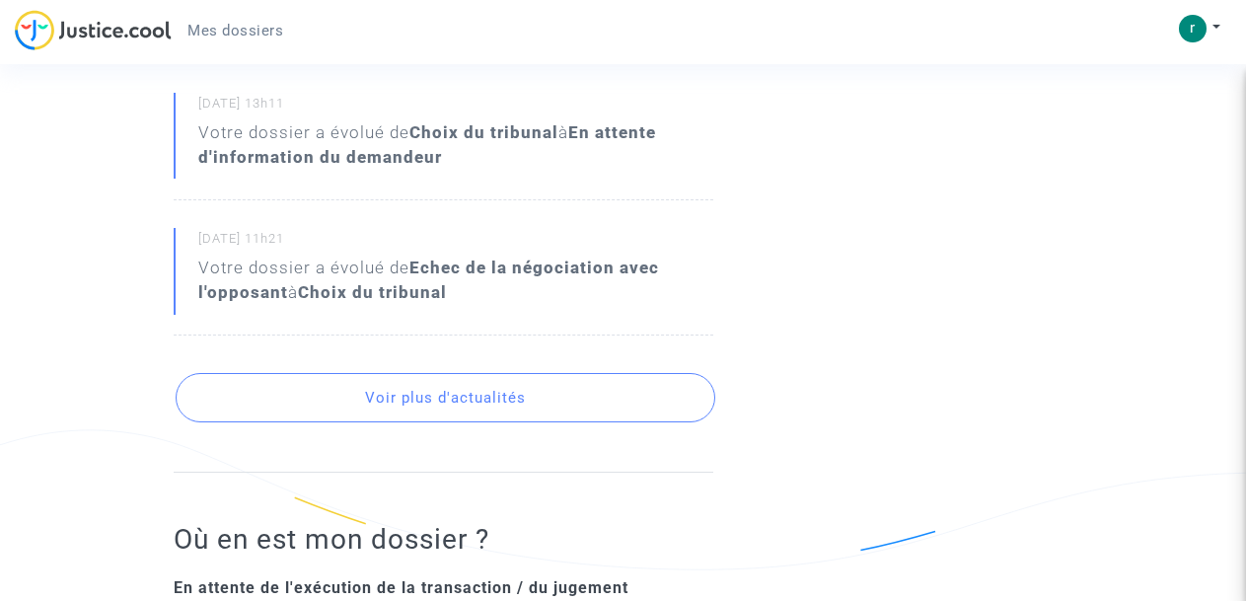
scroll to position [4136, 0]
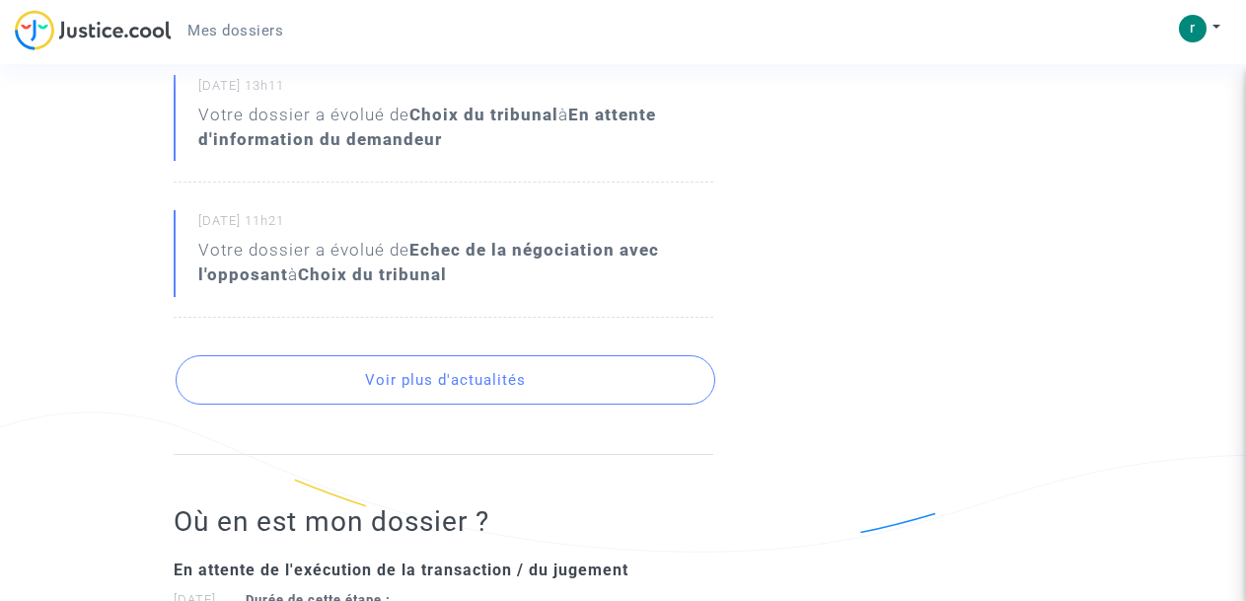
click at [652, 358] on button "Voir plus d'actualités" at bounding box center [446, 379] width 540 height 49
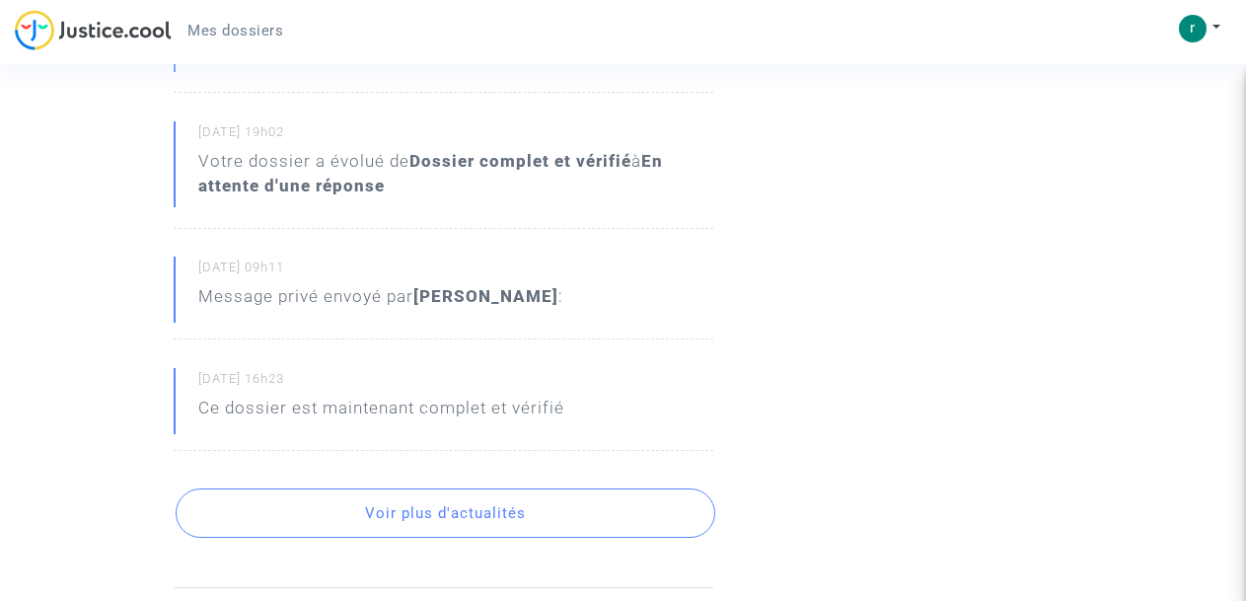
scroll to position [4642, 0]
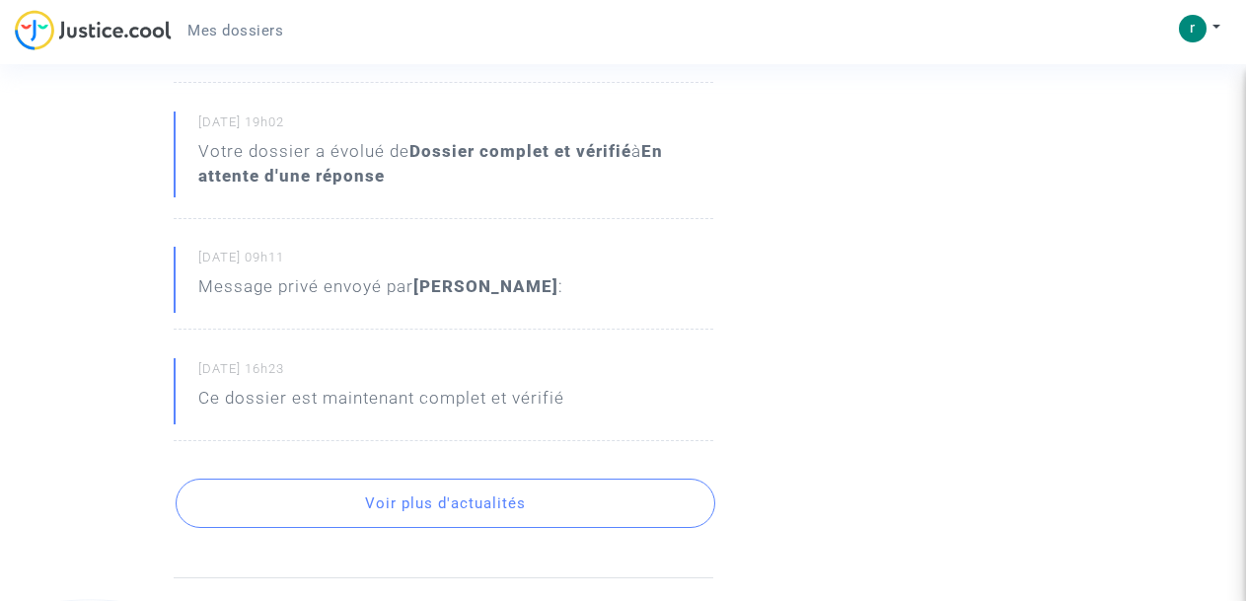
click at [608, 478] on button "Voir plus d'actualités" at bounding box center [446, 502] width 540 height 49
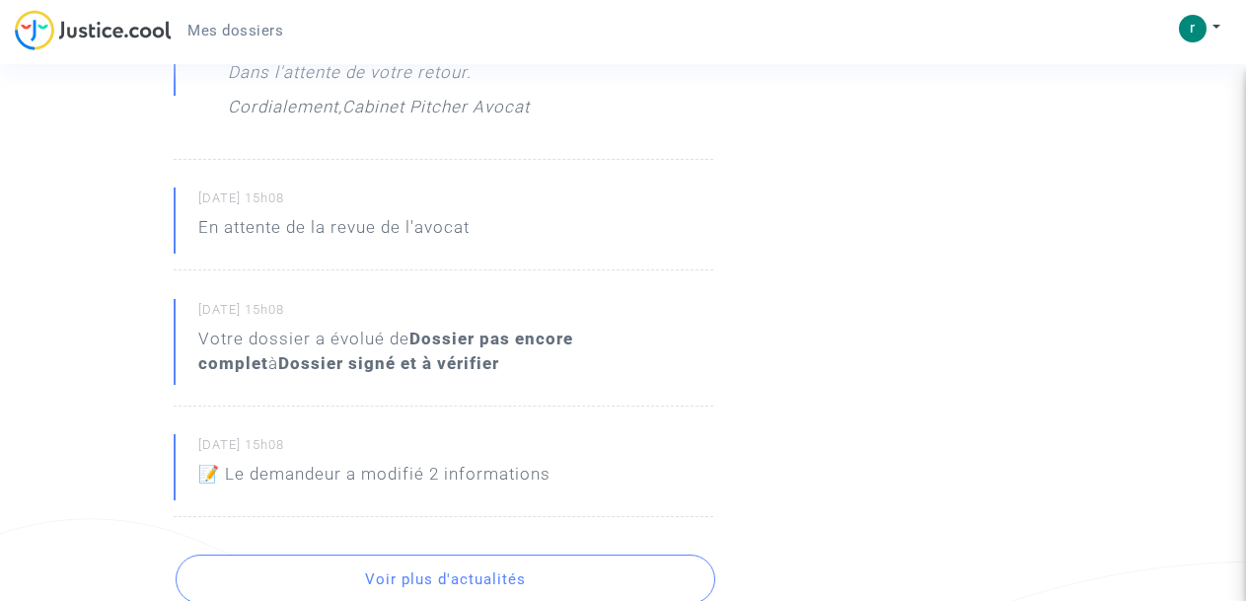
scroll to position [5428, 0]
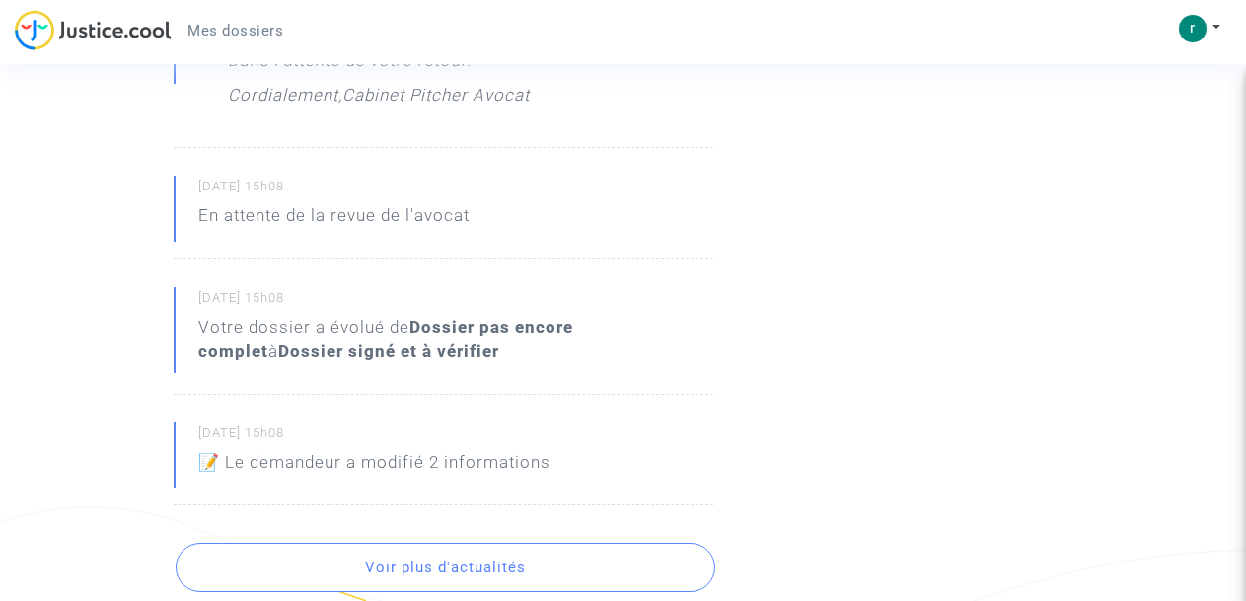
click at [611, 543] on button "Voir plus d'actualités" at bounding box center [446, 567] width 540 height 49
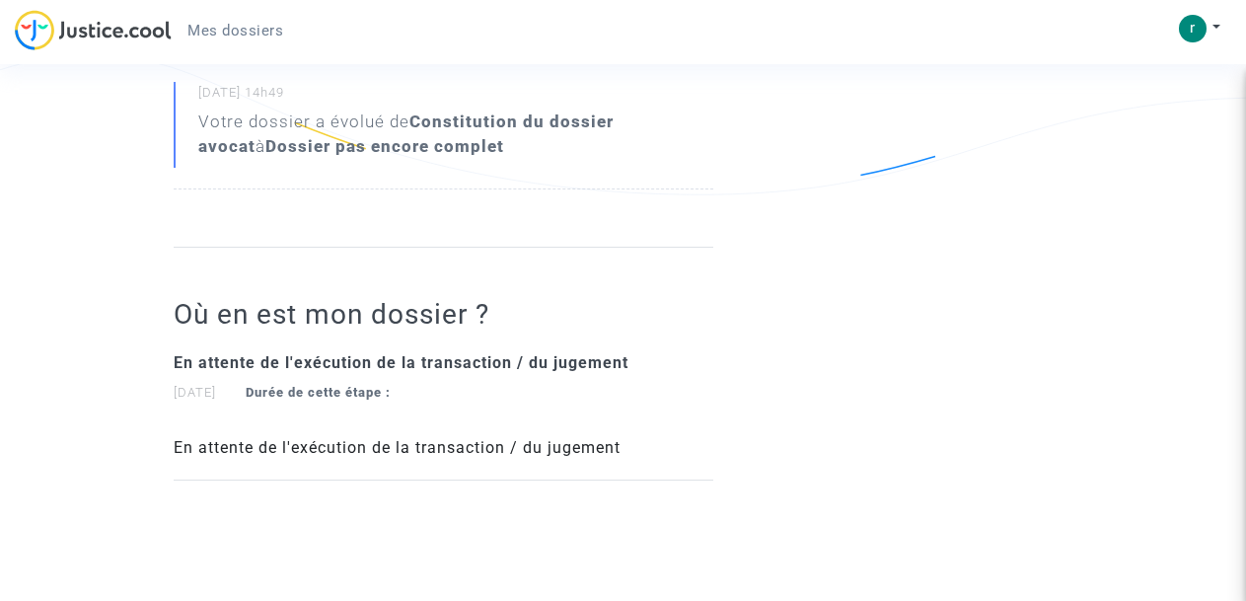
scroll to position [5903, 0]
